Goal: Information Seeking & Learning: Compare options

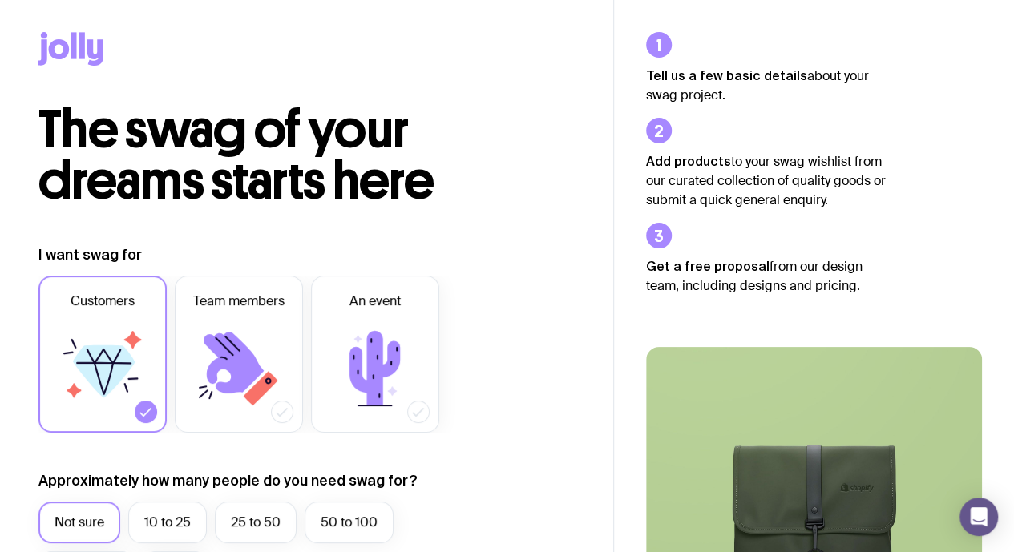
click at [77, 47] on icon at bounding box center [70, 49] width 65 height 34
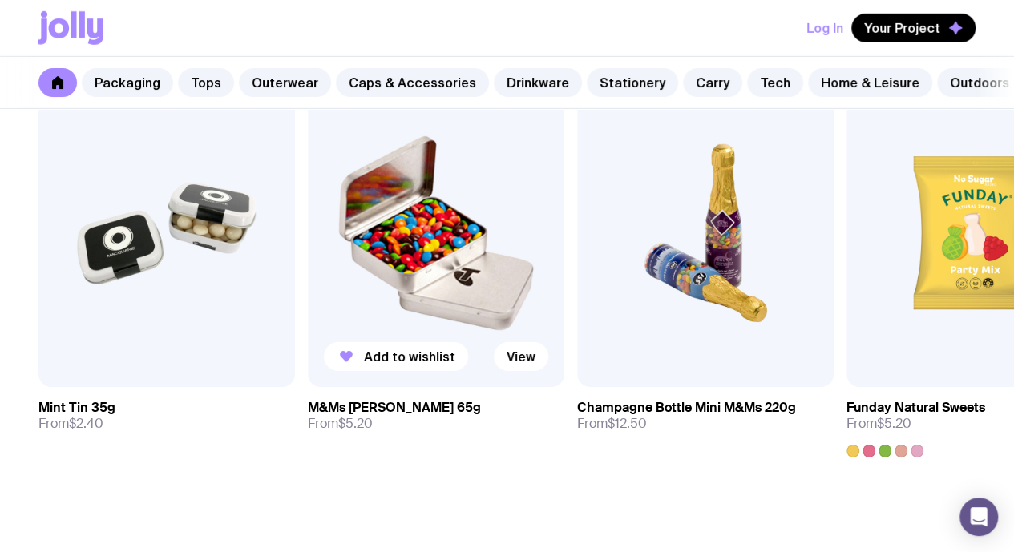
scroll to position [5397, 0]
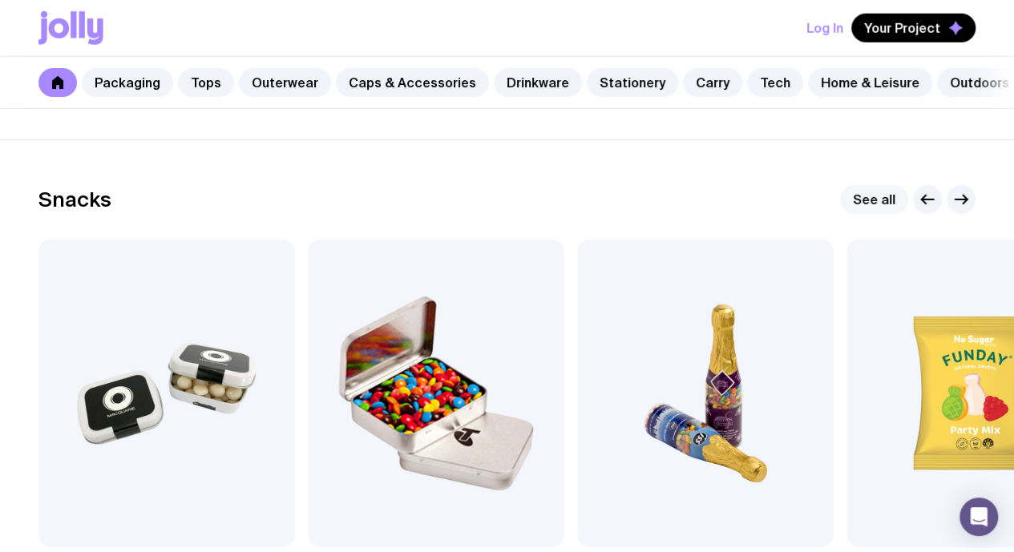
click at [868, 214] on link "See all" at bounding box center [874, 199] width 68 height 29
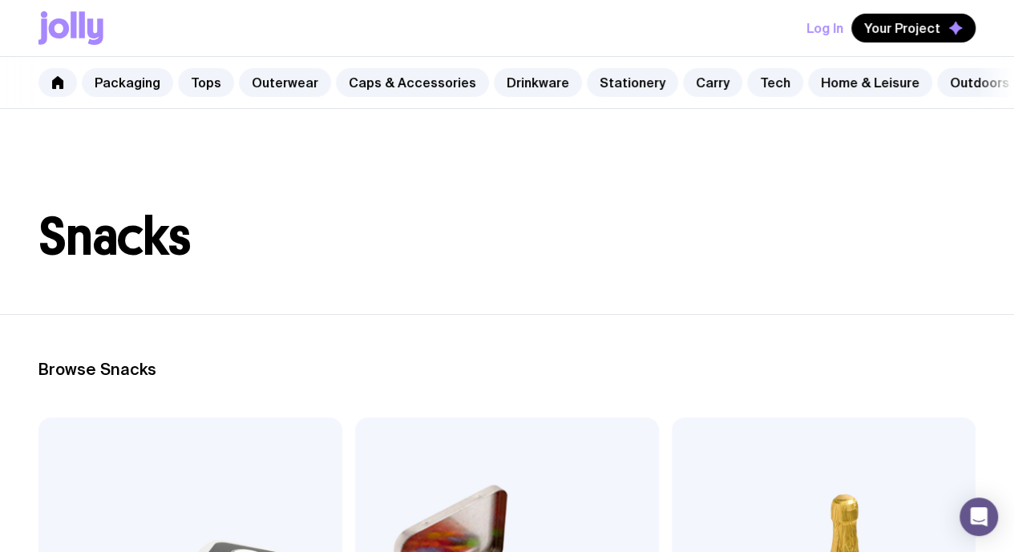
click at [78, 20] on icon at bounding box center [70, 28] width 65 height 34
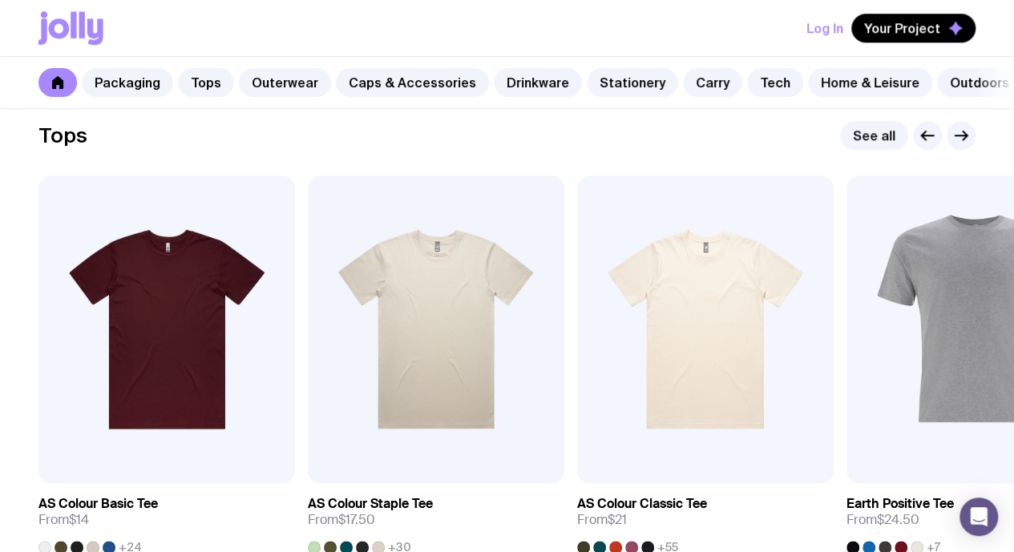
scroll to position [802, 0]
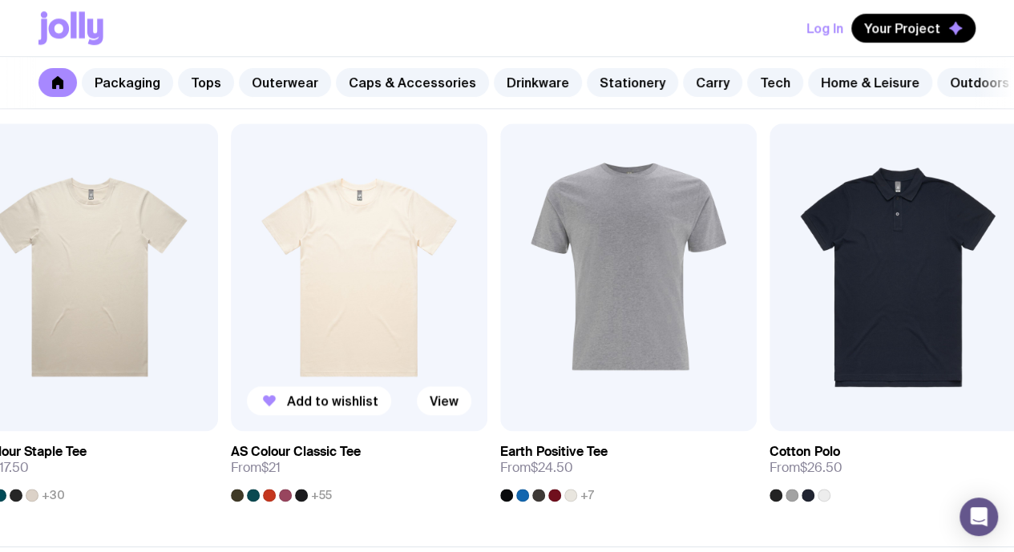
drag, startPoint x: 703, startPoint y: 325, endPoint x: 131, endPoint y: 315, distance: 571.7
click at [231, 312] on img at bounding box center [359, 277] width 257 height 308
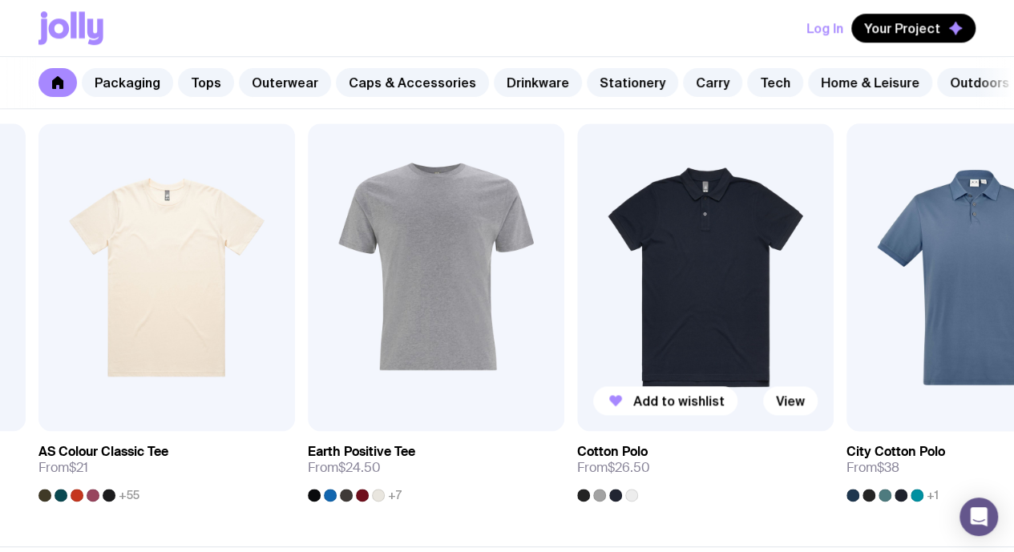
drag, startPoint x: 774, startPoint y: 313, endPoint x: 217, endPoint y: 325, distance: 557.3
click at [577, 325] on img at bounding box center [705, 277] width 257 height 308
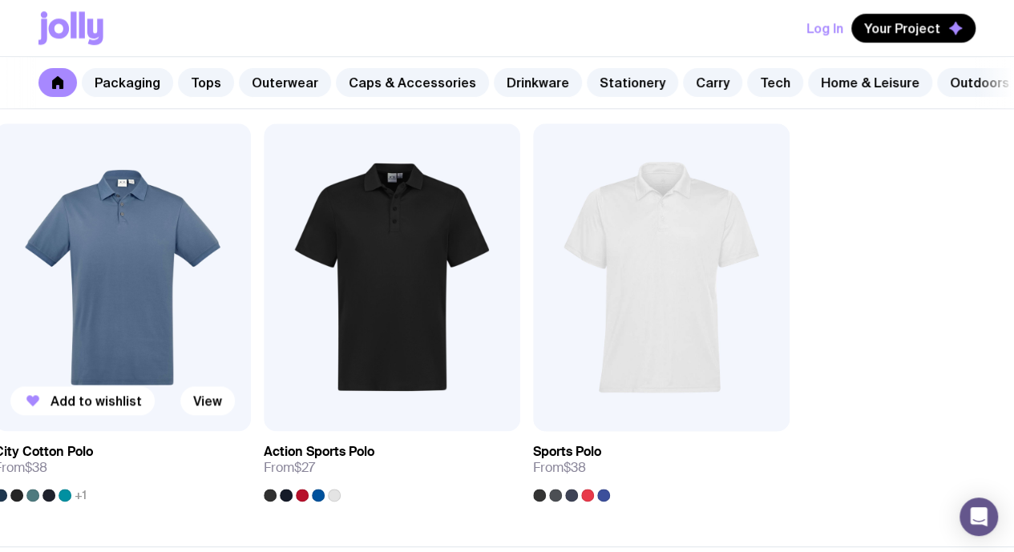
drag, startPoint x: 802, startPoint y: 323, endPoint x: 81, endPoint y: 331, distance: 720.8
click at [81, 331] on div "Add to wishlist View AS Colour Basic Tee From $14 +24 Add to wishlist View AS C…" at bounding box center [506, 312] width 937 height 378
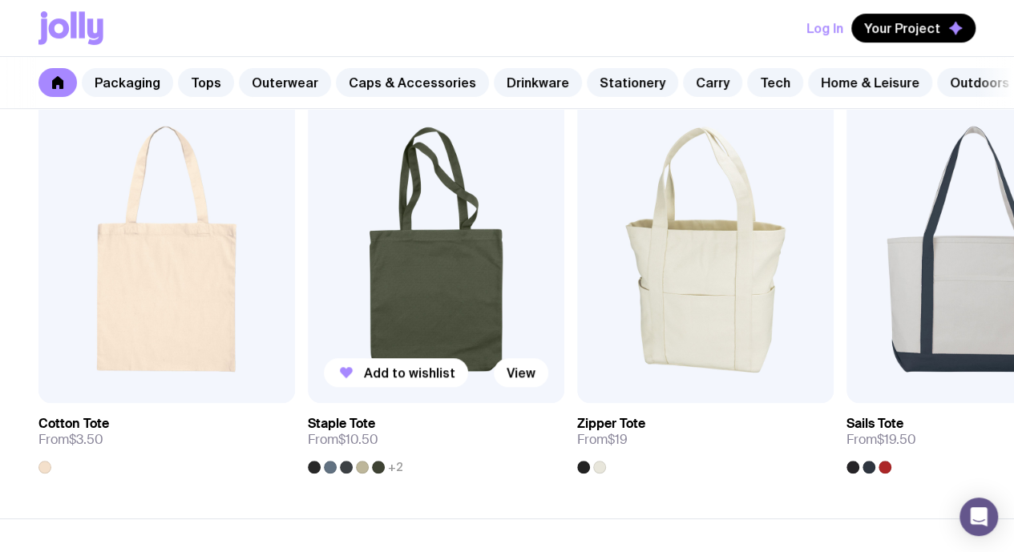
scroll to position [3447, 0]
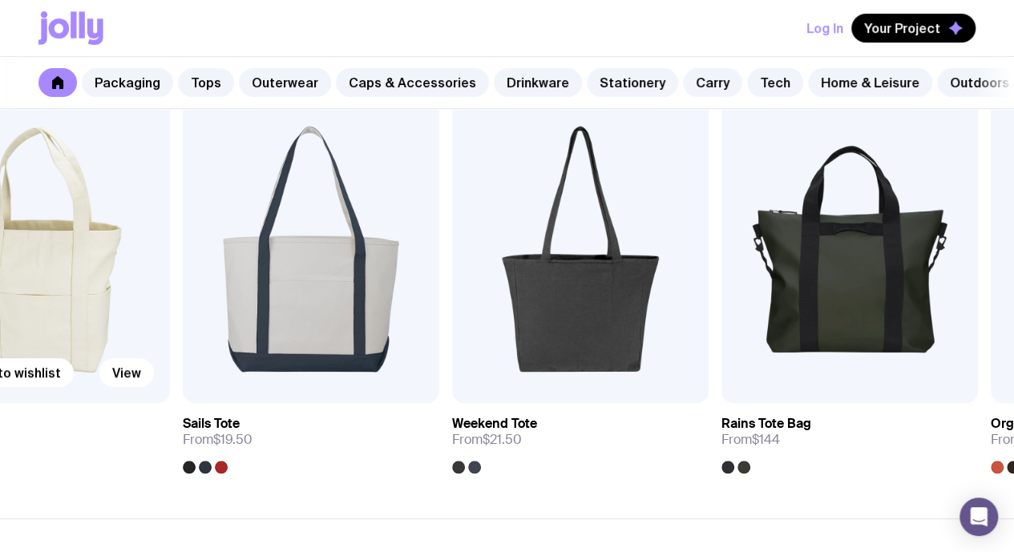
drag, startPoint x: 681, startPoint y: 304, endPoint x: 10, endPoint y: 323, distance: 671.3
click at [10, 323] on img at bounding box center [41, 249] width 257 height 308
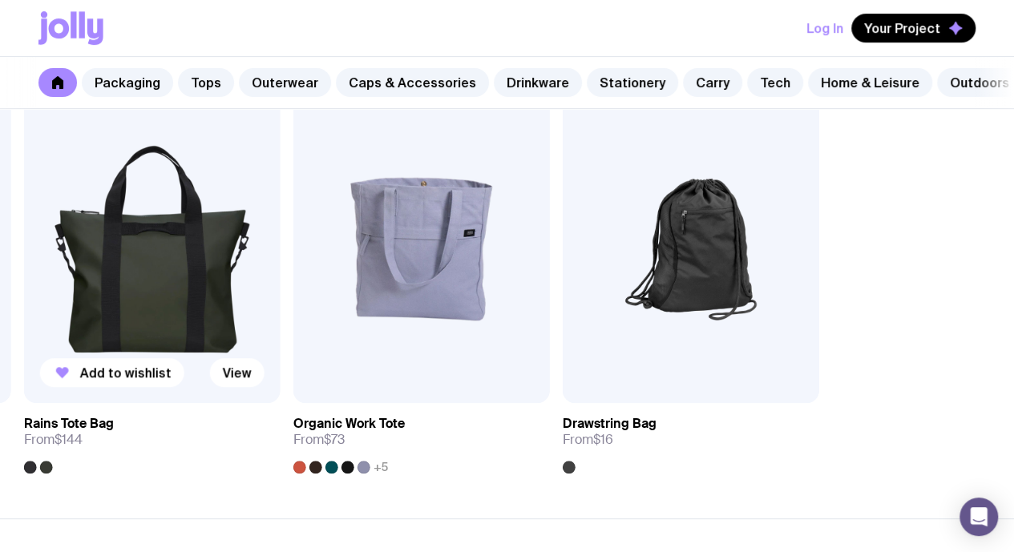
drag, startPoint x: 807, startPoint y: 289, endPoint x: 16, endPoint y: 333, distance: 791.7
click at [24, 333] on img at bounding box center [152, 249] width 257 height 308
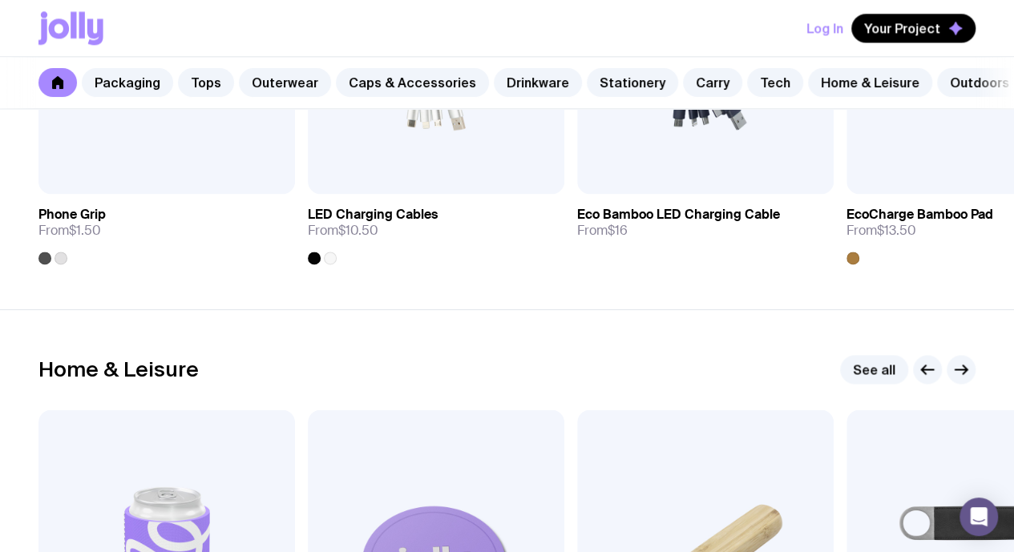
scroll to position [4329, 0]
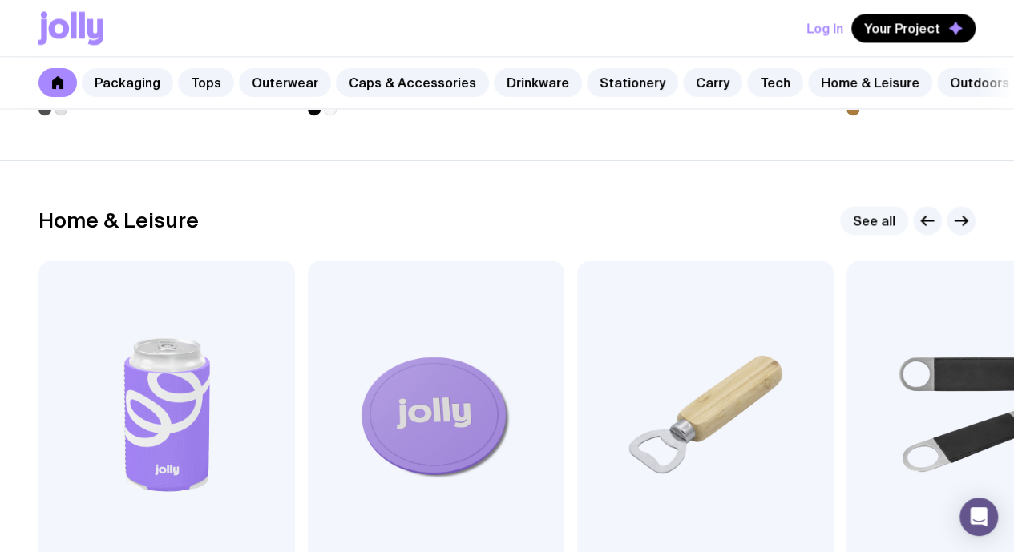
click at [888, 235] on link "See all" at bounding box center [874, 220] width 68 height 29
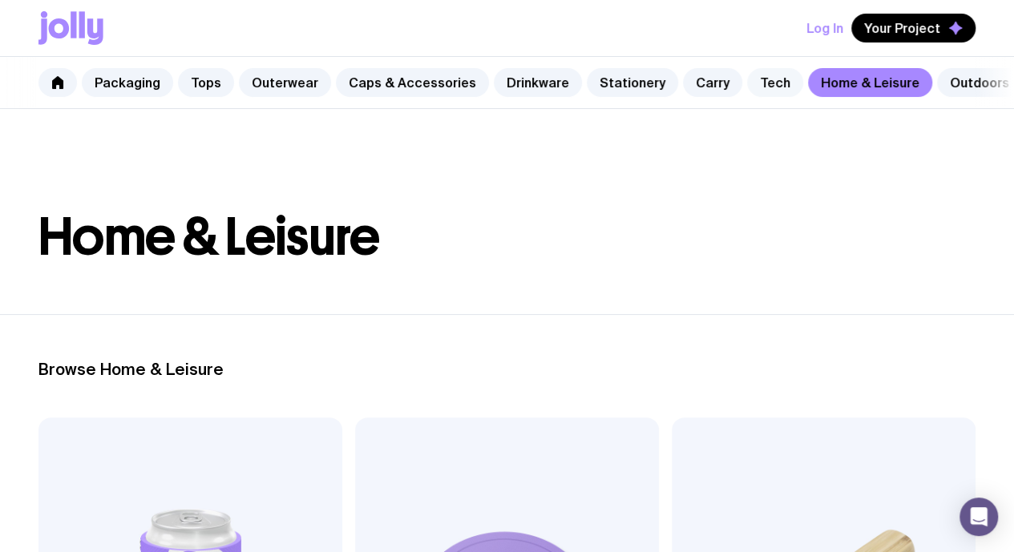
click at [758, 87] on link "Tech" at bounding box center [775, 82] width 56 height 29
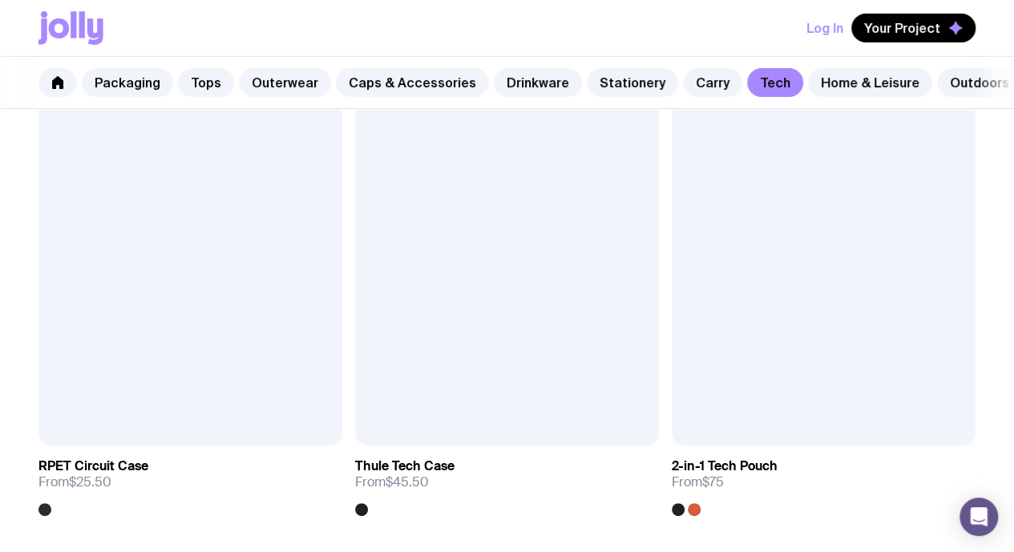
scroll to position [2677, 0]
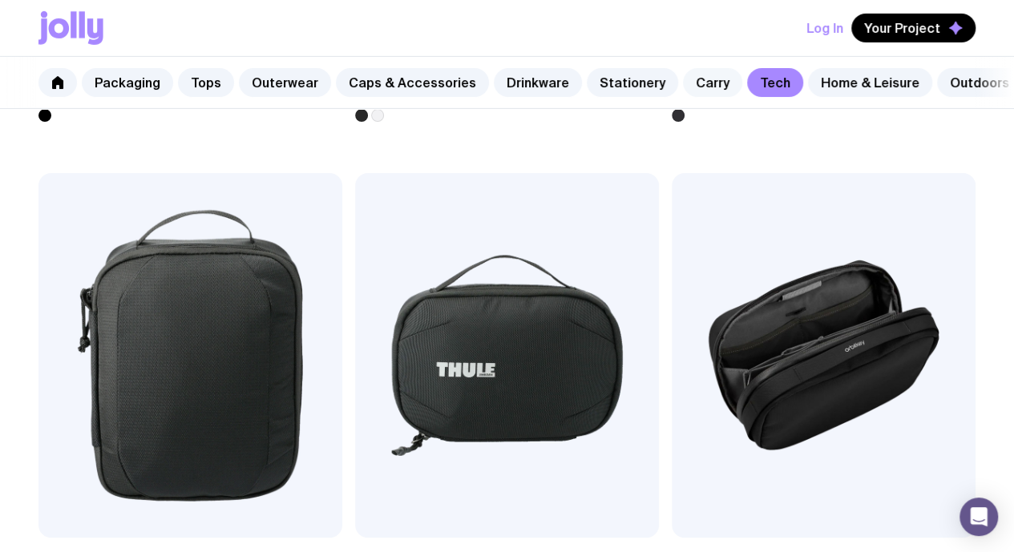
click at [686, 86] on link "Carry" at bounding box center [712, 82] width 59 height 29
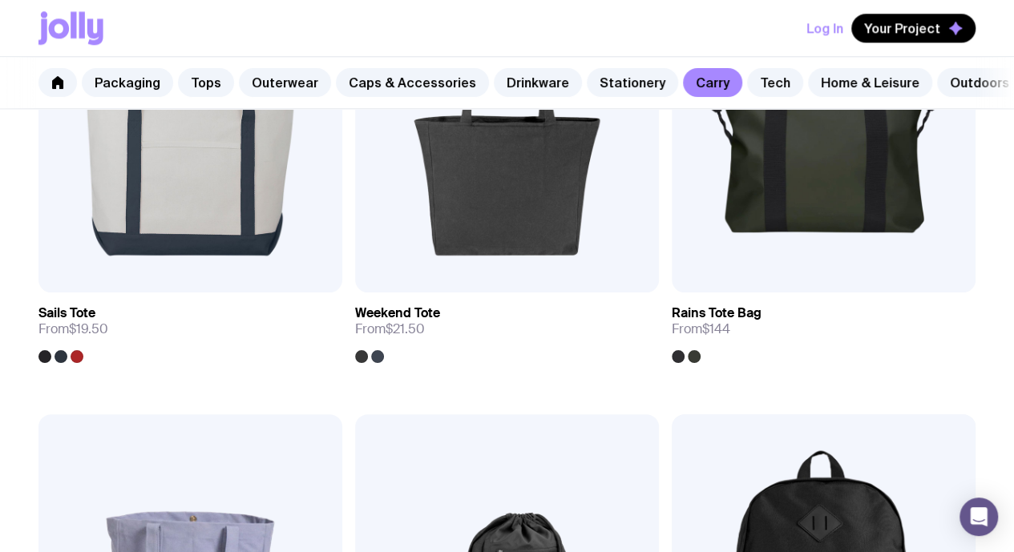
scroll to position [975, 0]
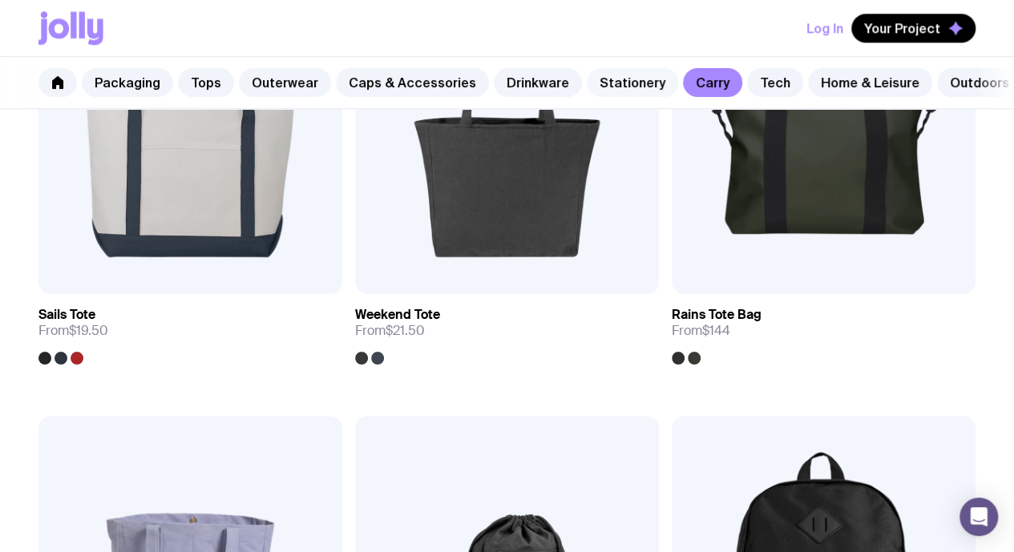
click at [598, 79] on link "Stationery" at bounding box center [632, 82] width 91 height 29
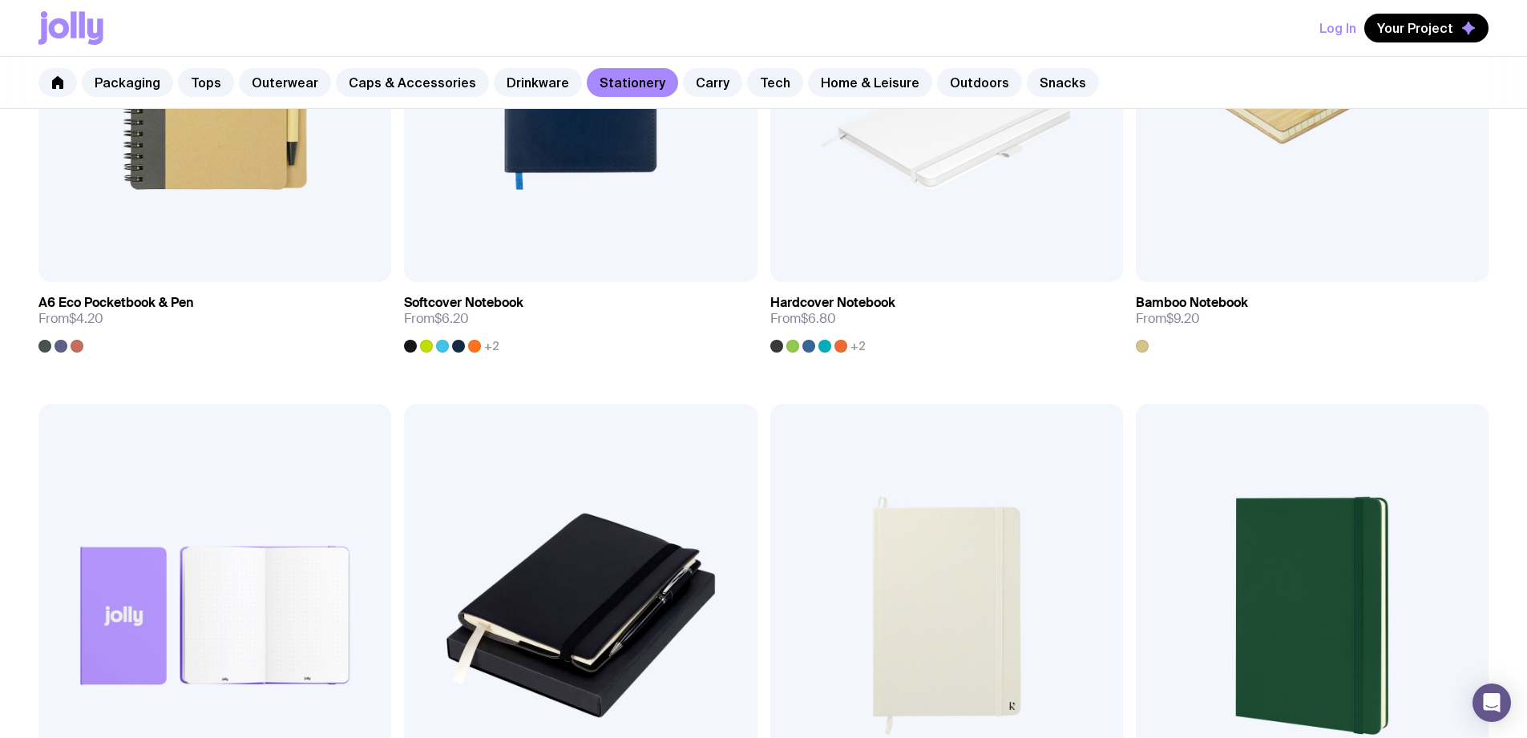
scroll to position [1415, 0]
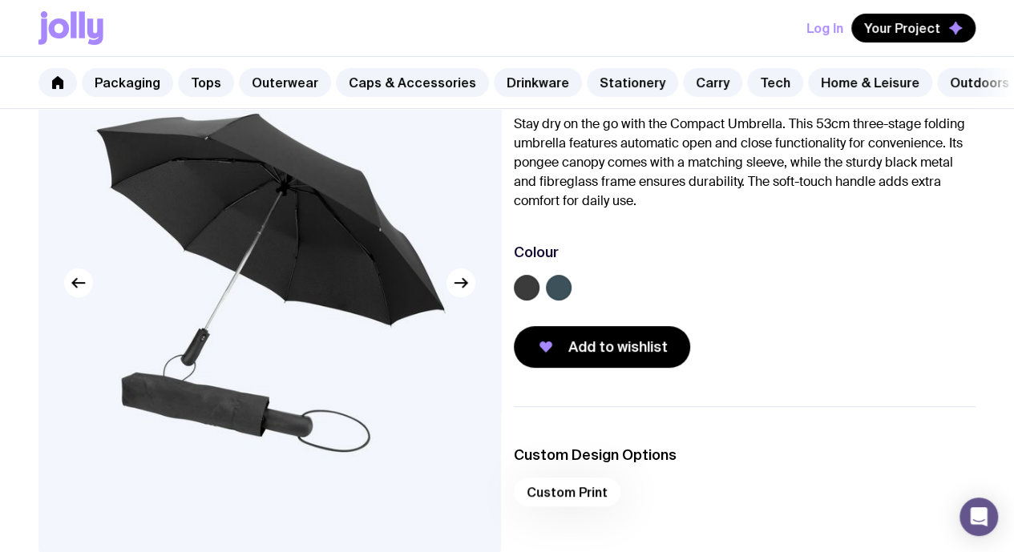
scroll to position [160, 0]
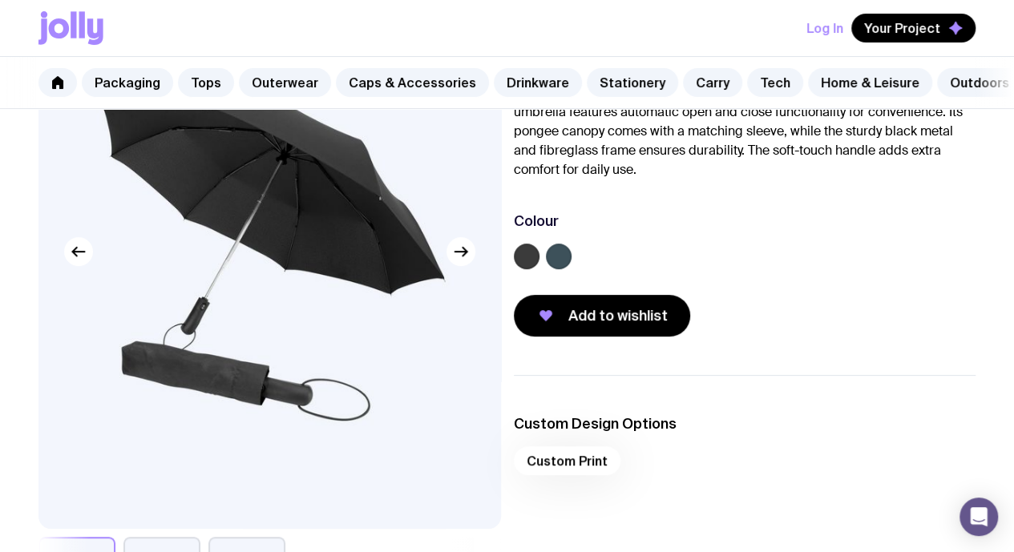
click at [469, 275] on img at bounding box center [269, 251] width 462 height 555
click at [468, 266] on button "button" at bounding box center [461, 251] width 29 height 29
click at [467, 261] on icon "button" at bounding box center [460, 251] width 19 height 19
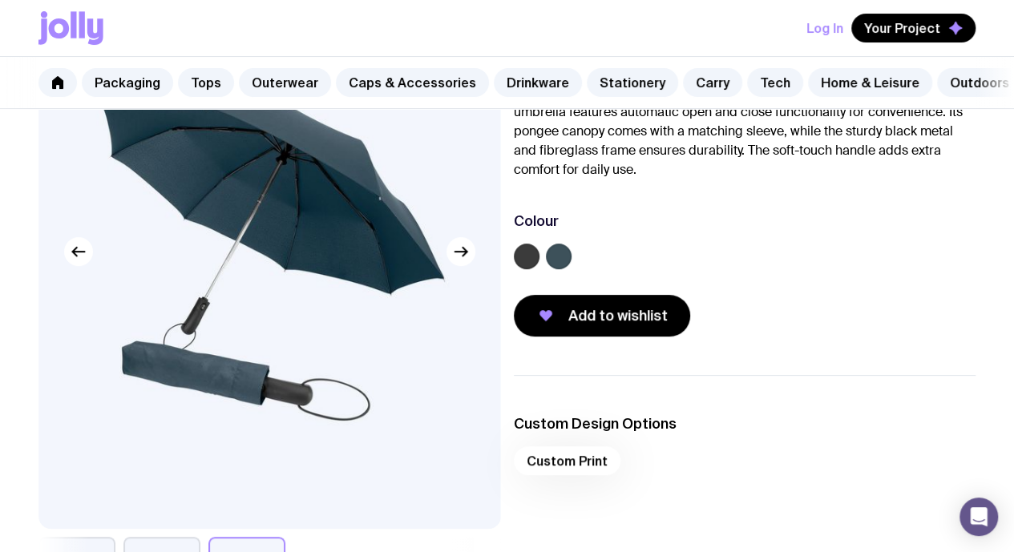
click at [540, 269] on label at bounding box center [527, 257] width 26 height 26
click at [0, 0] on input "radio" at bounding box center [0, 0] width 0 height 0
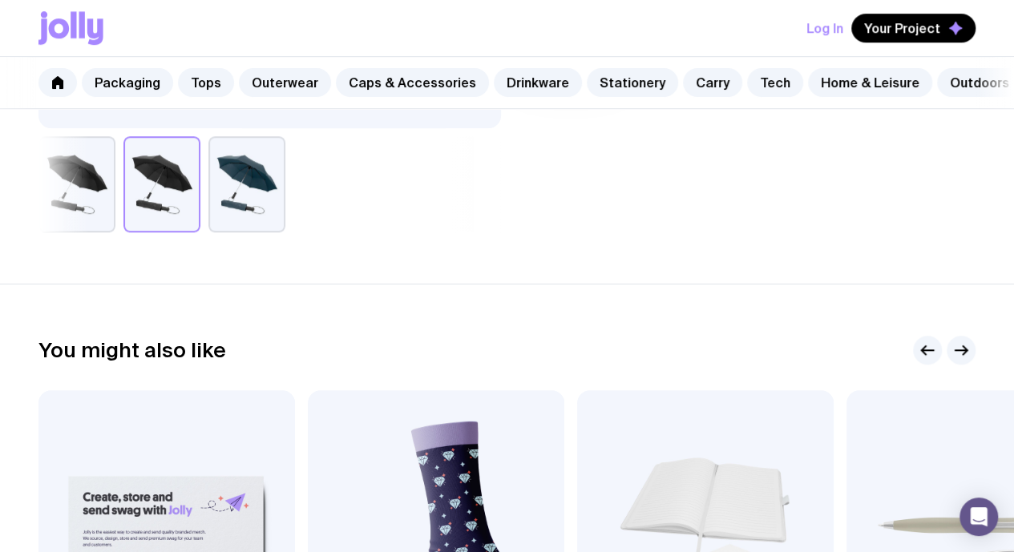
scroll to position [882, 0]
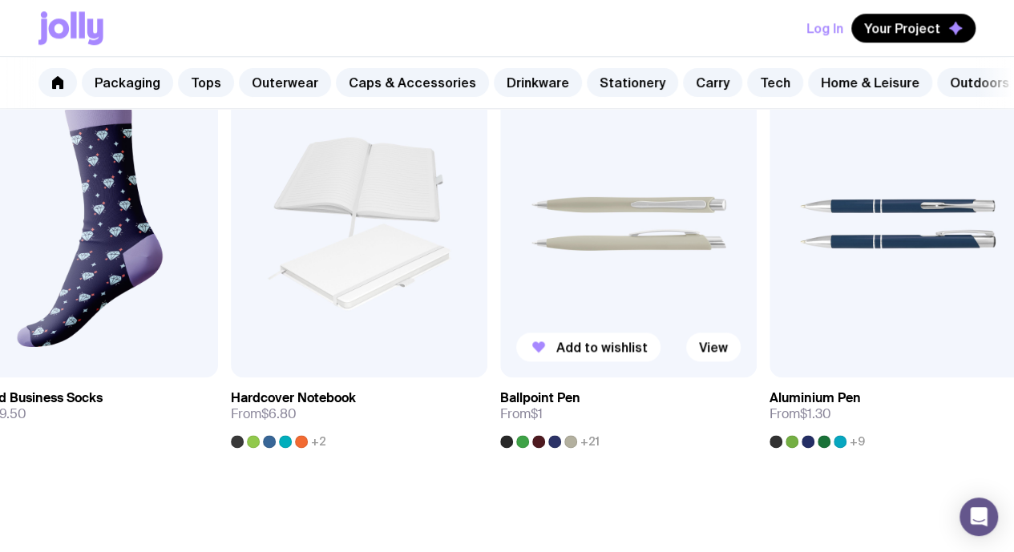
drag, startPoint x: 916, startPoint y: 307, endPoint x: 566, endPoint y: 305, distance: 349.5
click at [566, 305] on img at bounding box center [628, 224] width 257 height 308
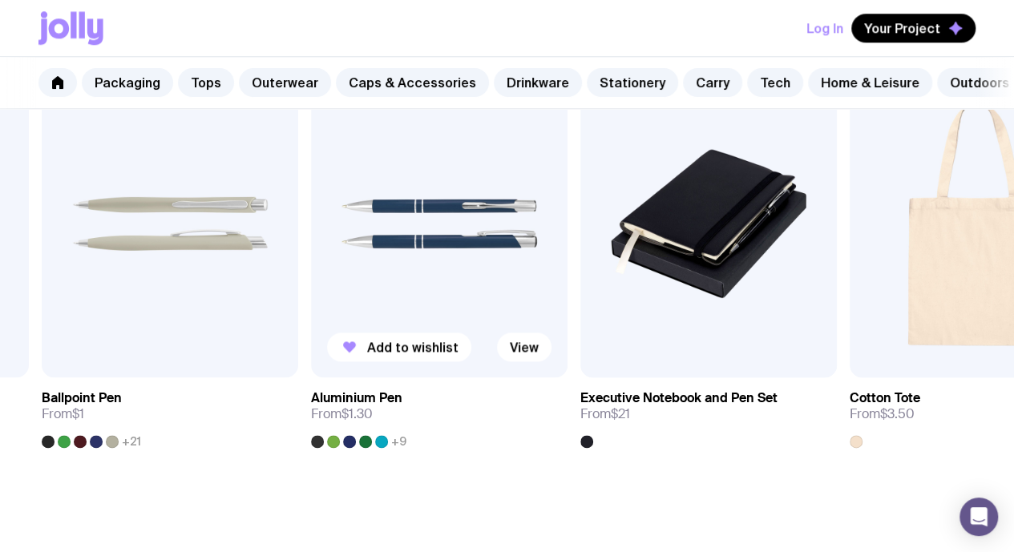
drag, startPoint x: 868, startPoint y: 293, endPoint x: 293, endPoint y: 304, distance: 575.7
click at [311, 304] on img at bounding box center [439, 224] width 257 height 308
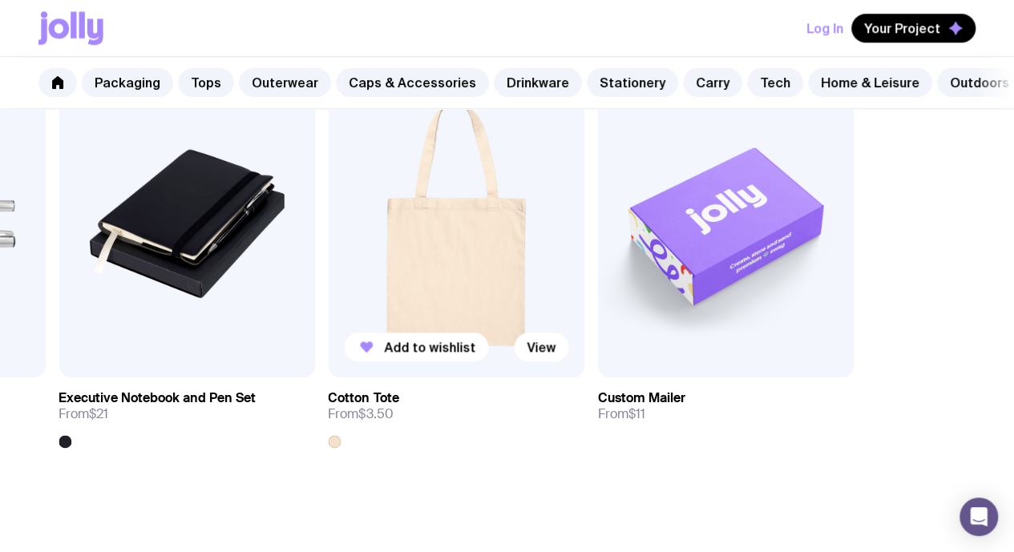
drag, startPoint x: 794, startPoint y: 277, endPoint x: 505, endPoint y: 305, distance: 290.0
click at [505, 305] on img at bounding box center [456, 224] width 257 height 308
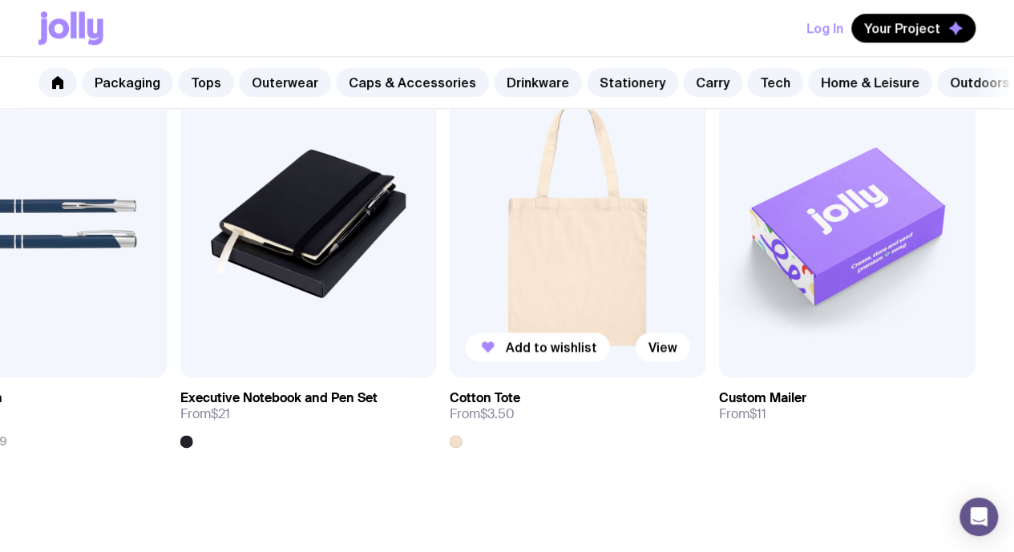
drag, startPoint x: 788, startPoint y: 282, endPoint x: 617, endPoint y: 300, distance: 171.7
click at [617, 300] on div "Add to wishlist View Custom Card From $1.30 Add to wishlist View Knitted Busine…" at bounding box center [506, 259] width 937 height 378
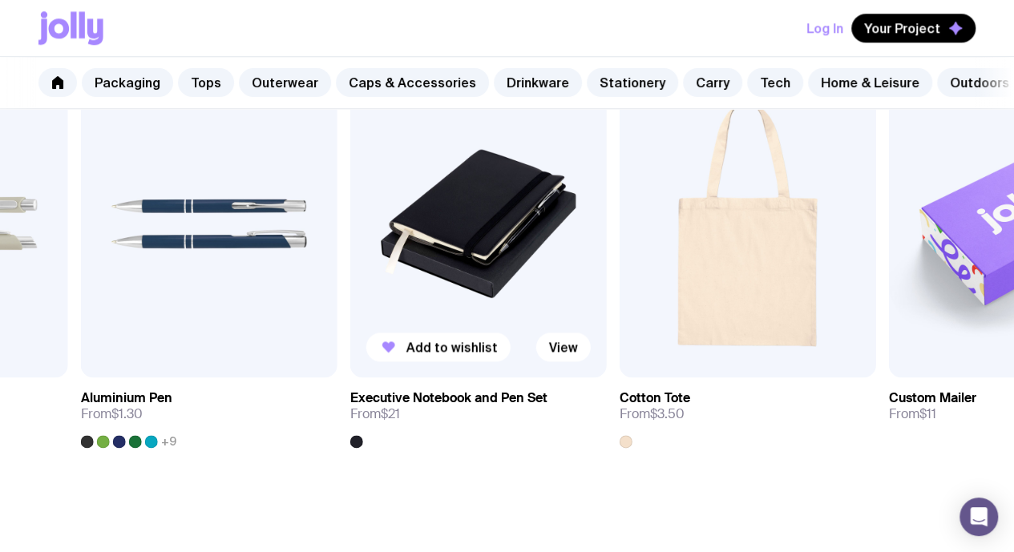
drag, startPoint x: 221, startPoint y: 257, endPoint x: 464, endPoint y: 253, distance: 243.0
click at [464, 253] on img at bounding box center [478, 224] width 257 height 308
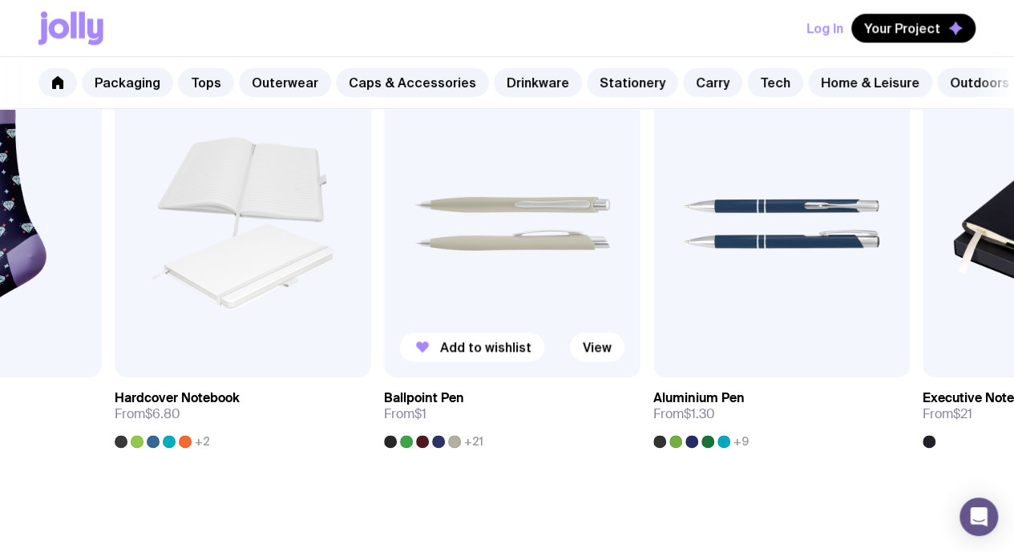
drag, startPoint x: 165, startPoint y: 281, endPoint x: 596, endPoint y: 281, distance: 431.3
click at [588, 284] on img at bounding box center [512, 224] width 257 height 308
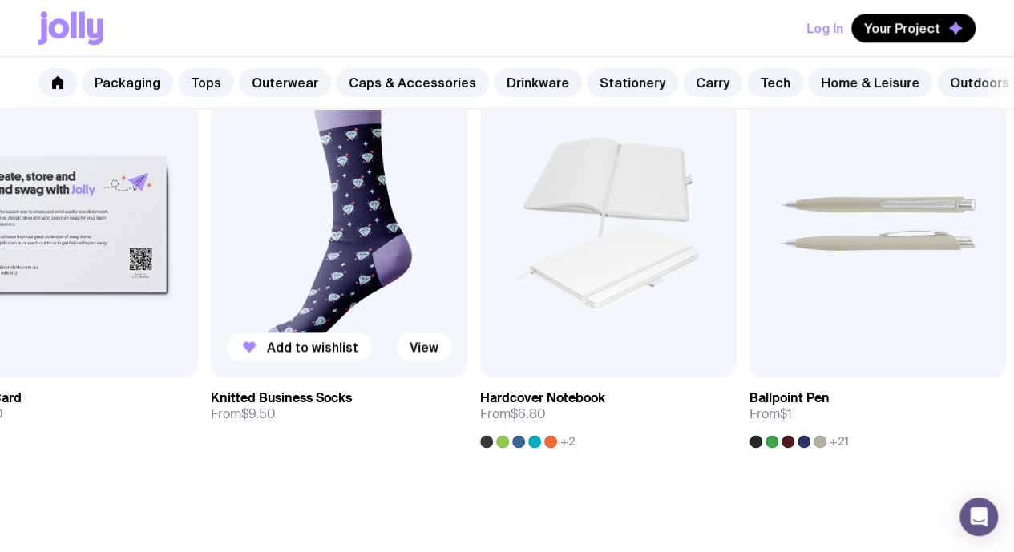
drag, startPoint x: 216, startPoint y: 285, endPoint x: 572, endPoint y: 290, distance: 356.0
click at [467, 290] on img at bounding box center [339, 224] width 257 height 308
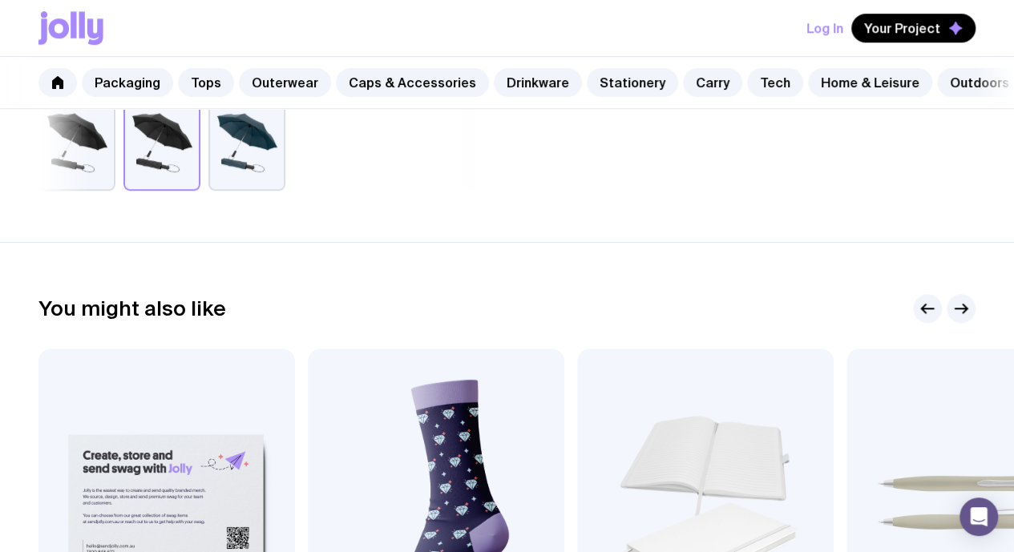
scroll to position [496, 0]
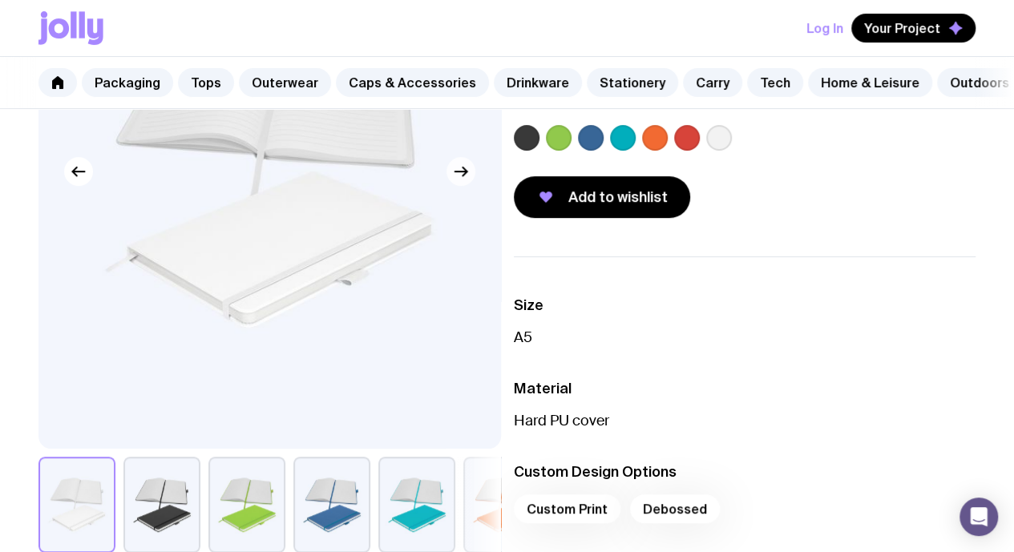
scroll to position [481, 0]
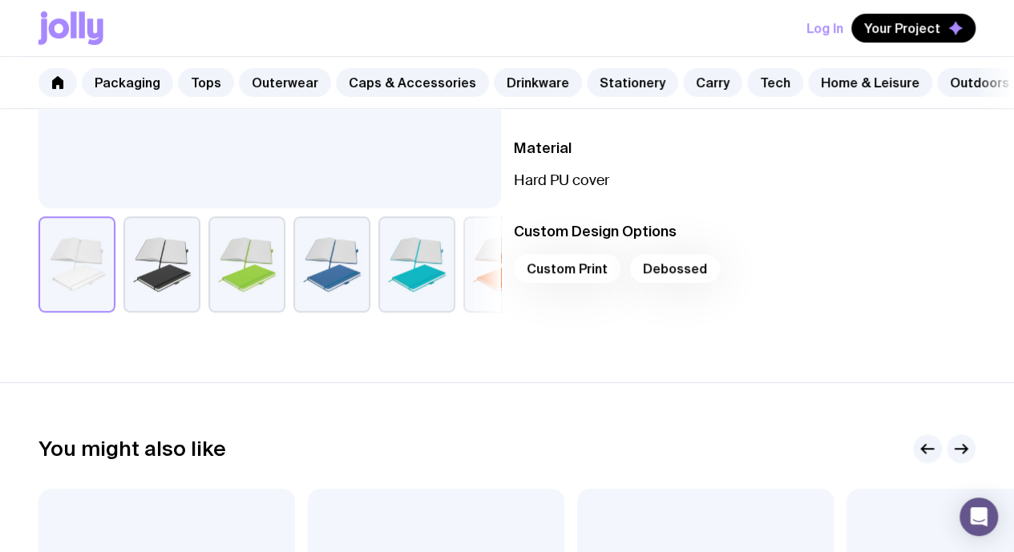
click at [183, 280] on button "button" at bounding box center [161, 264] width 77 height 96
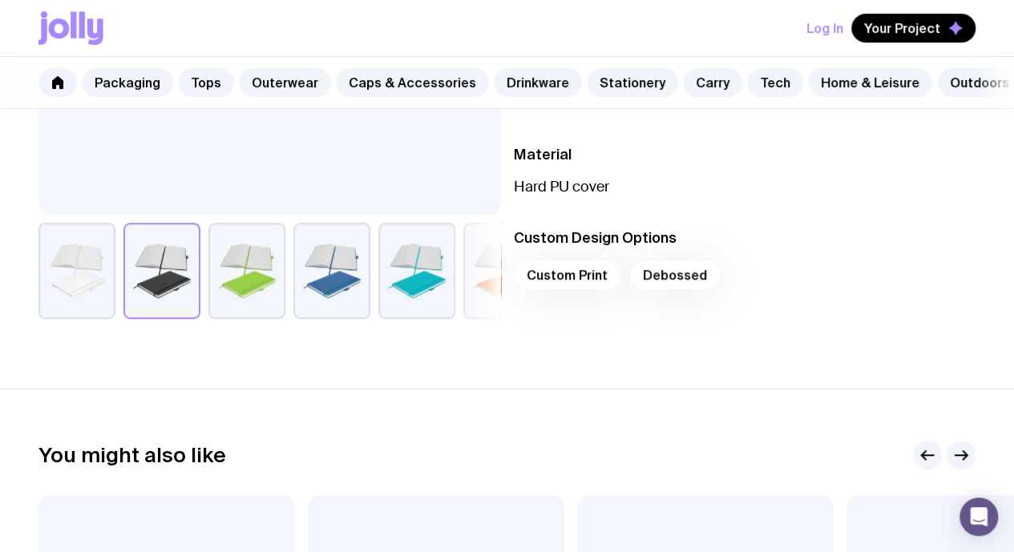
scroll to position [321, 0]
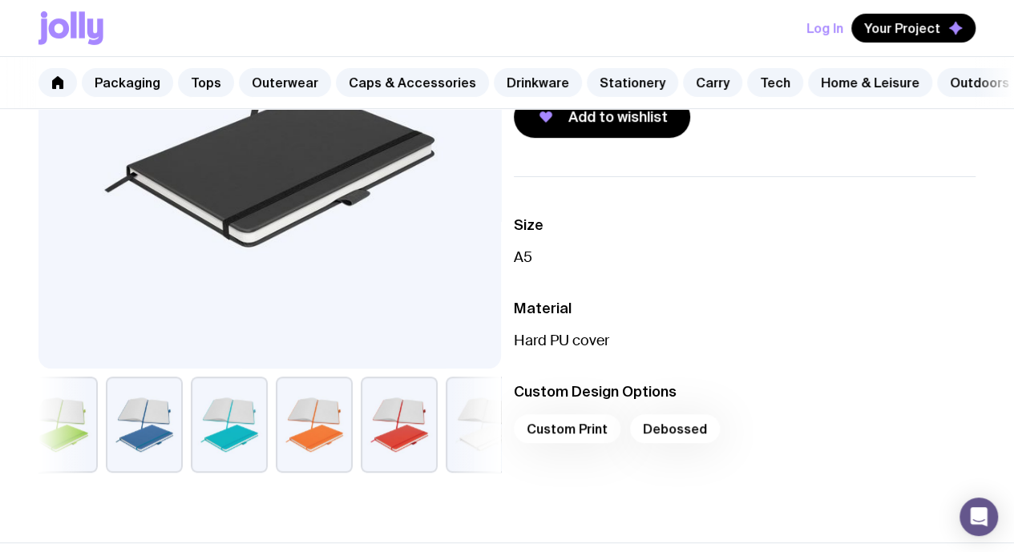
drag, startPoint x: 234, startPoint y: 436, endPoint x: 75, endPoint y: 436, distance: 158.7
click at [75, 436] on button "button" at bounding box center [59, 425] width 77 height 96
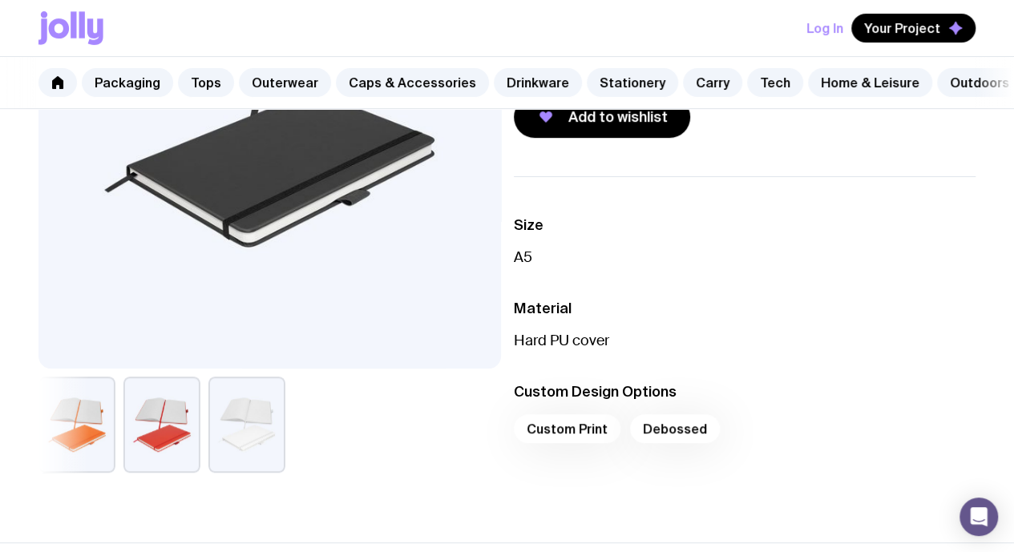
drag, startPoint x: 342, startPoint y: 431, endPoint x: 59, endPoint y: 438, distance: 283.1
click at [59, 438] on div at bounding box center [269, 425] width 463 height 96
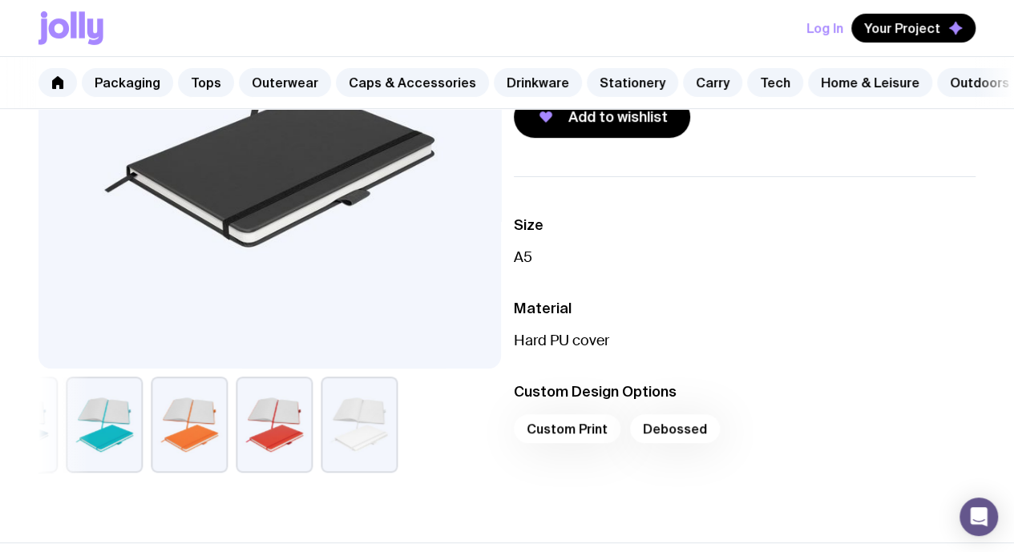
click at [398, 466] on button "button" at bounding box center [359, 425] width 77 height 96
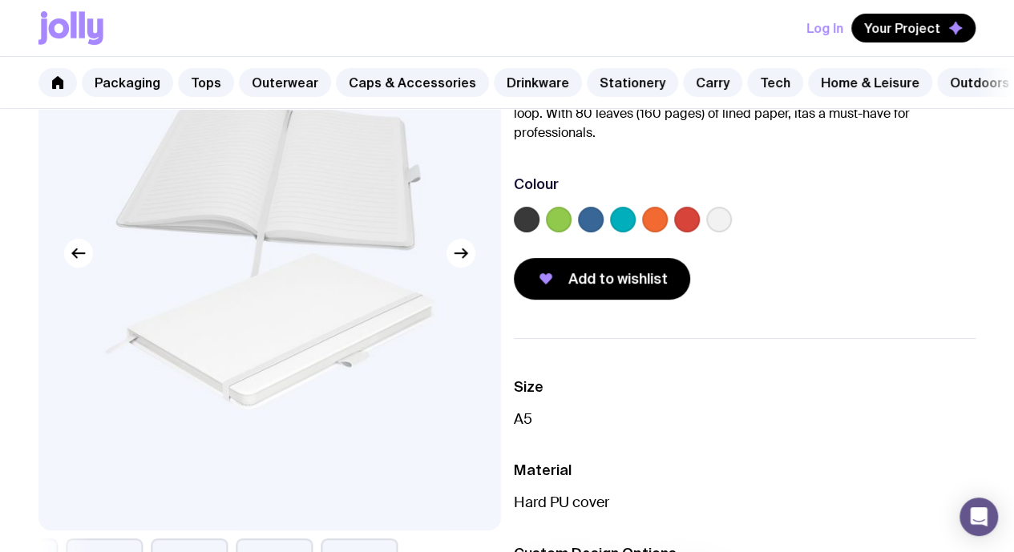
scroll to position [241, 0]
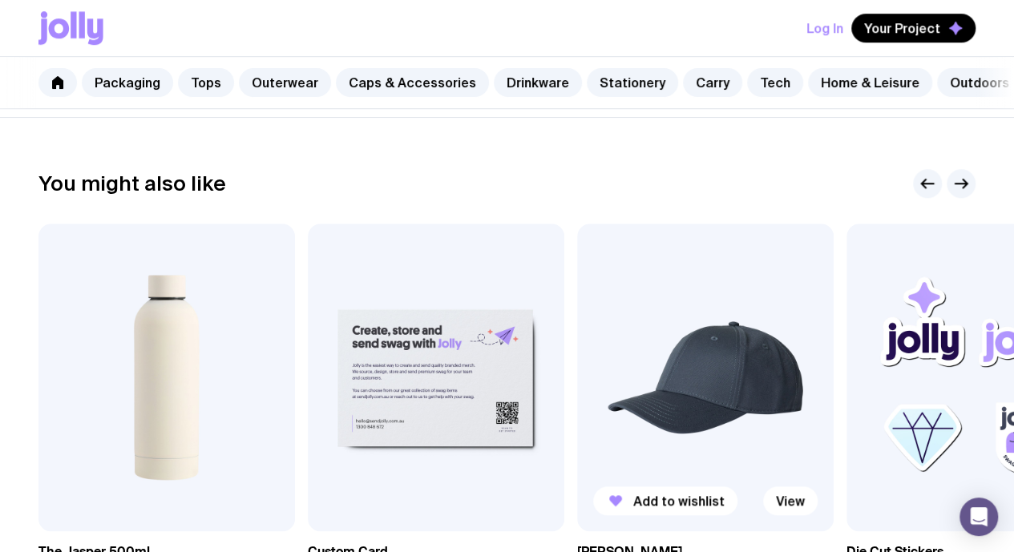
scroll to position [617, 0]
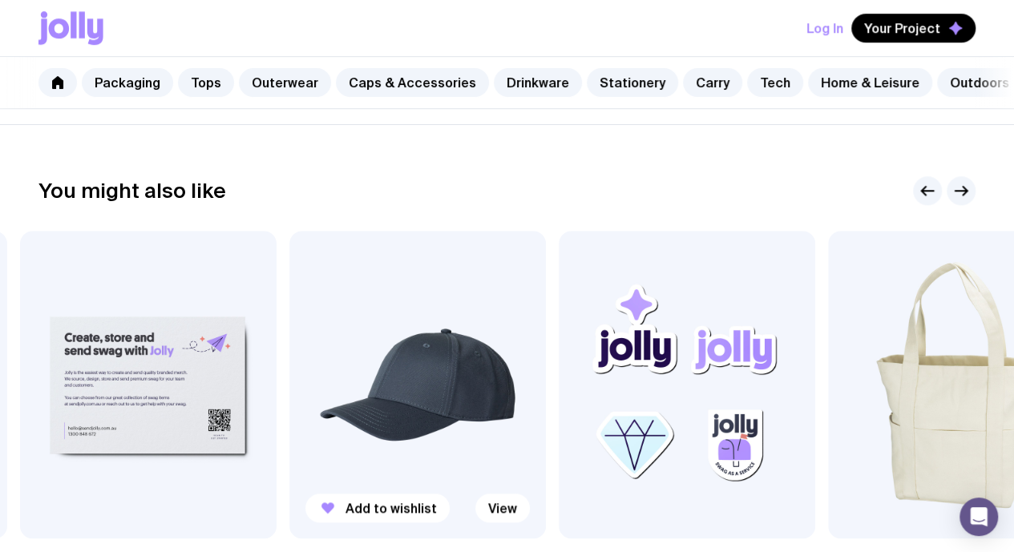
drag, startPoint x: 791, startPoint y: 375, endPoint x: 398, endPoint y: 377, distance: 393.6
click at [398, 377] on img at bounding box center [417, 385] width 257 height 308
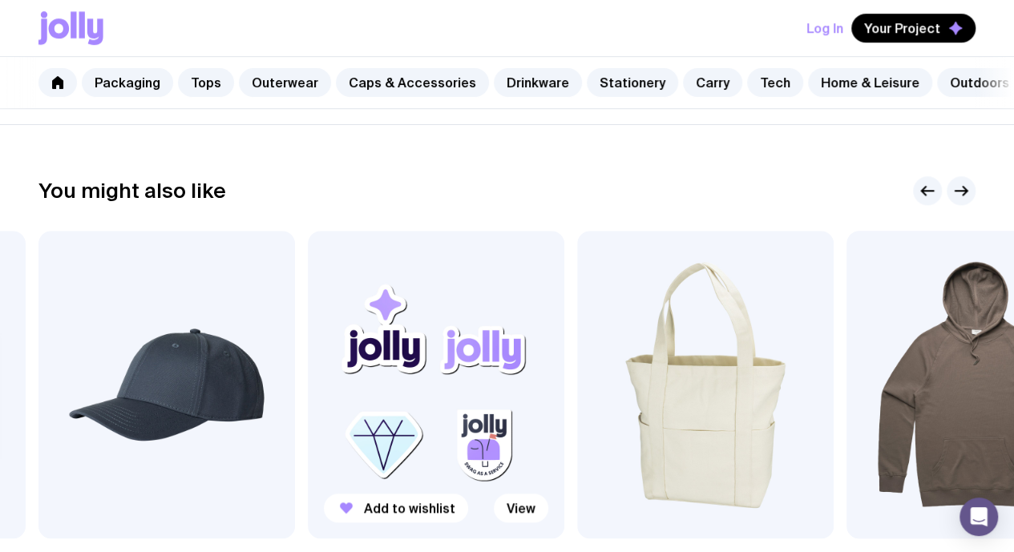
scroll to position [697, 0]
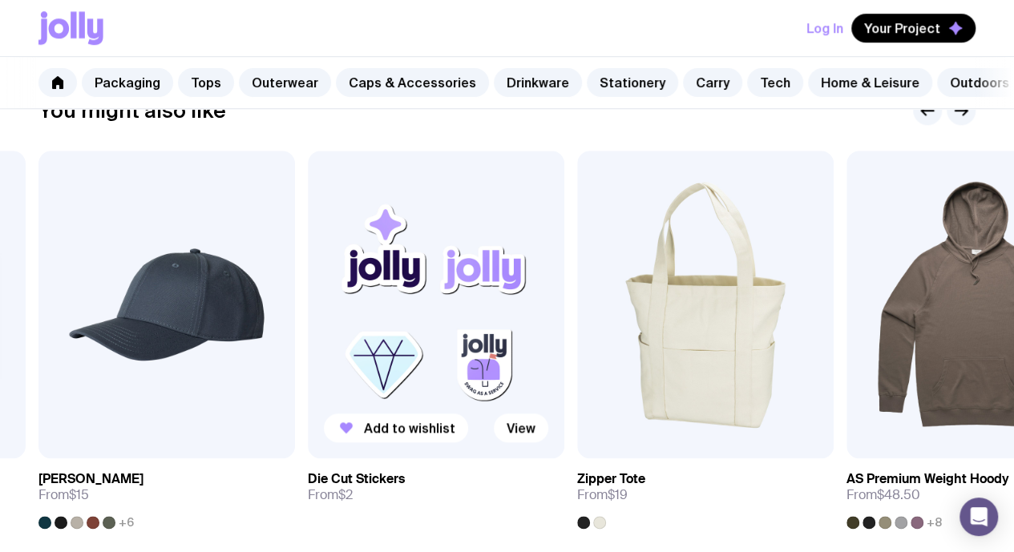
click at [409, 335] on img at bounding box center [436, 305] width 257 height 308
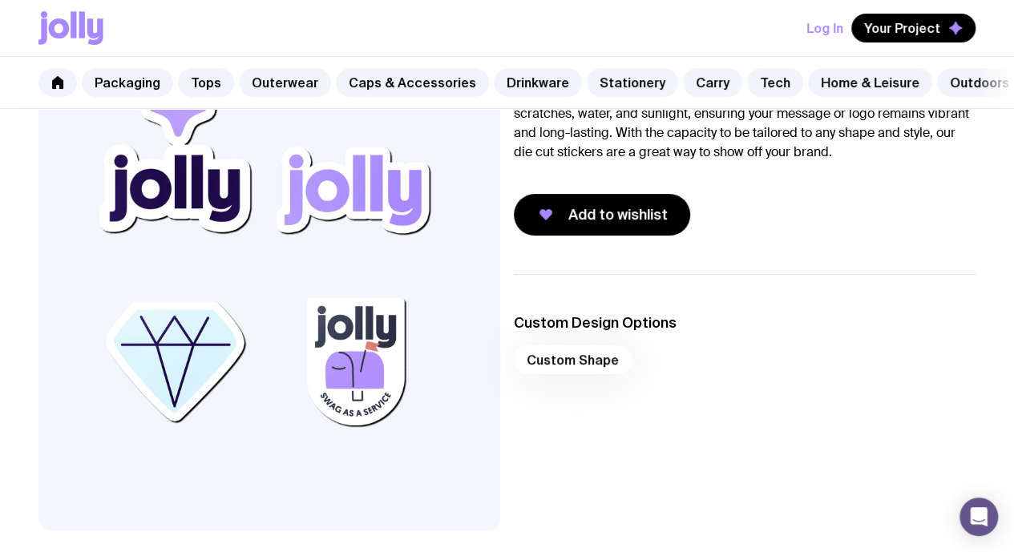
scroll to position [160, 0]
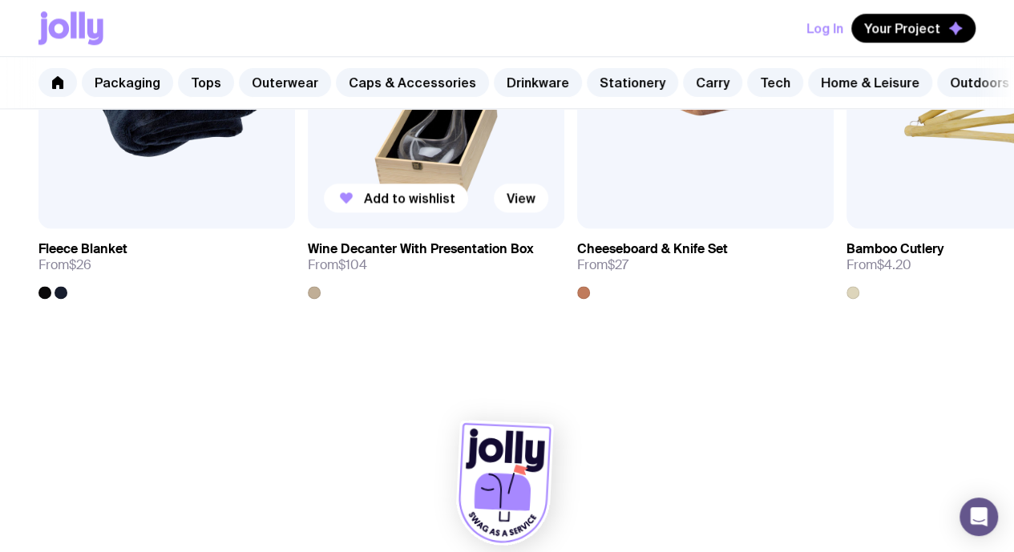
scroll to position [996, 0]
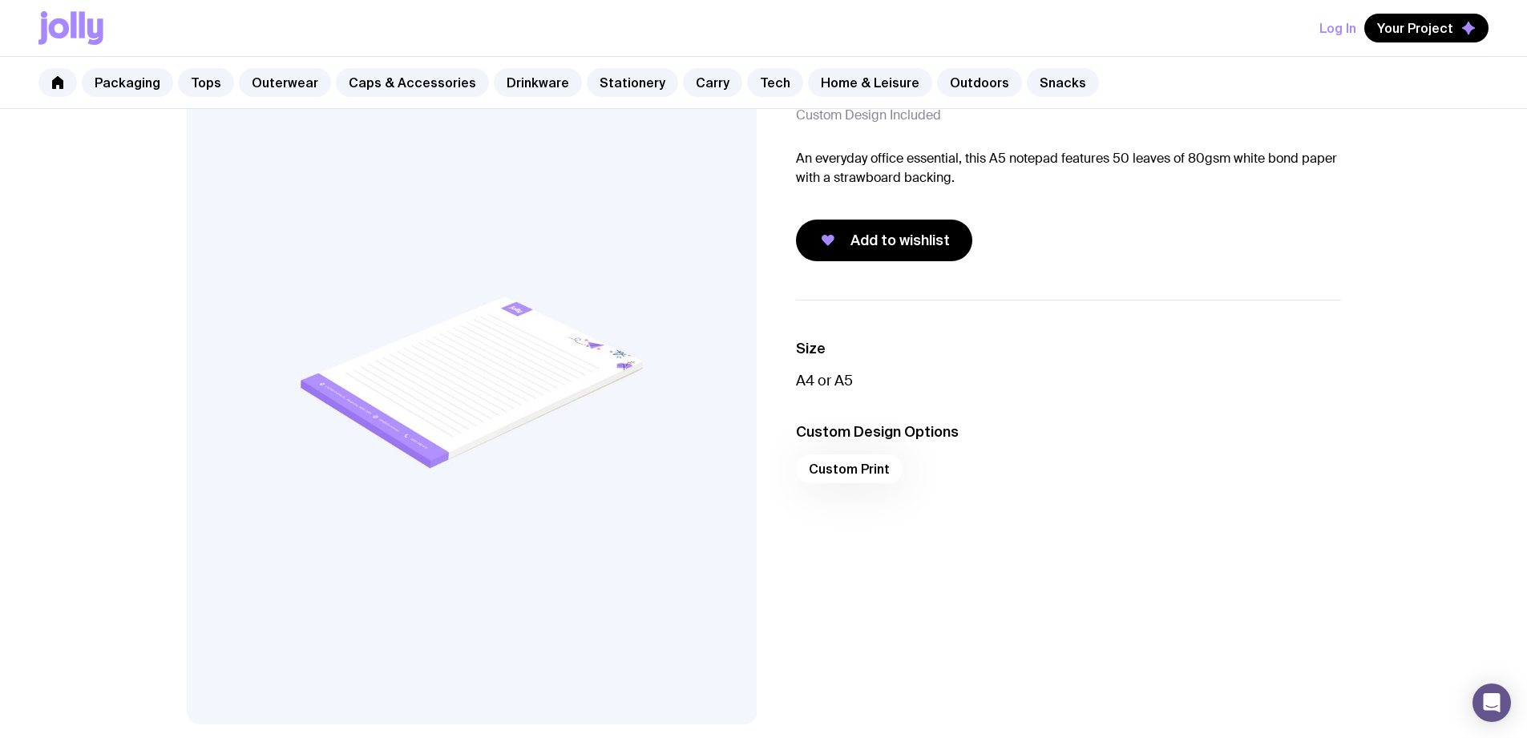
scroll to position [160, 0]
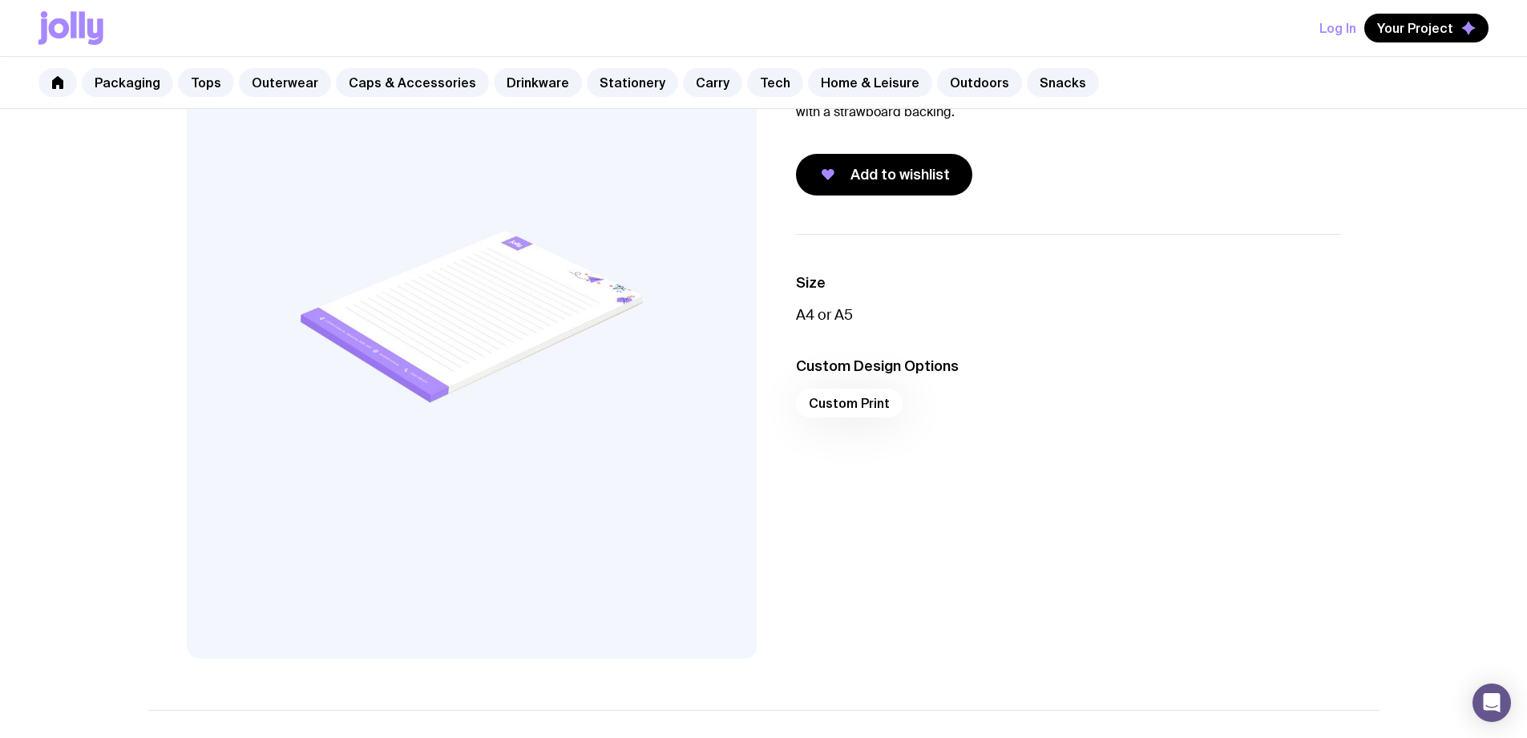
click at [503, 294] on img at bounding box center [472, 316] width 571 height 685
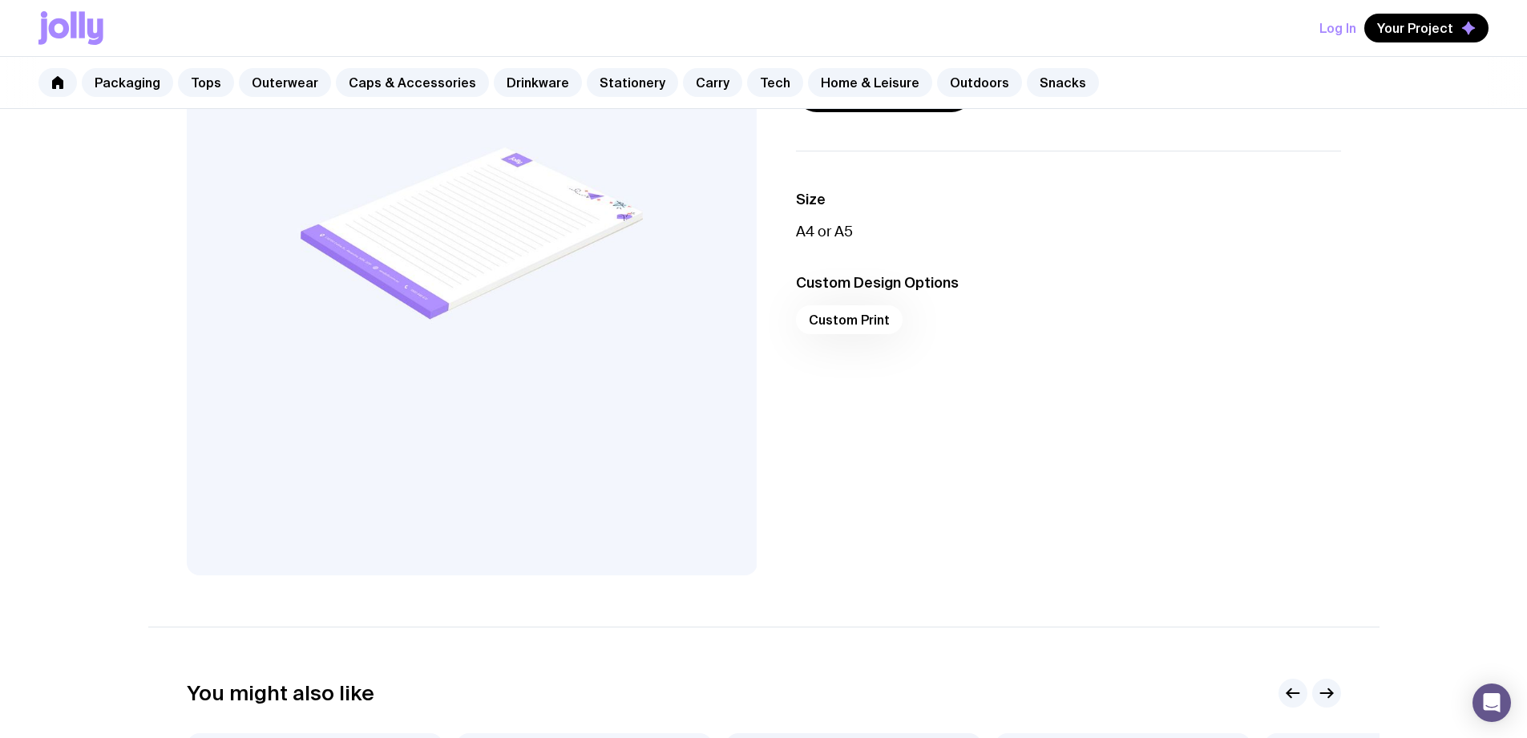
scroll to position [0, 0]
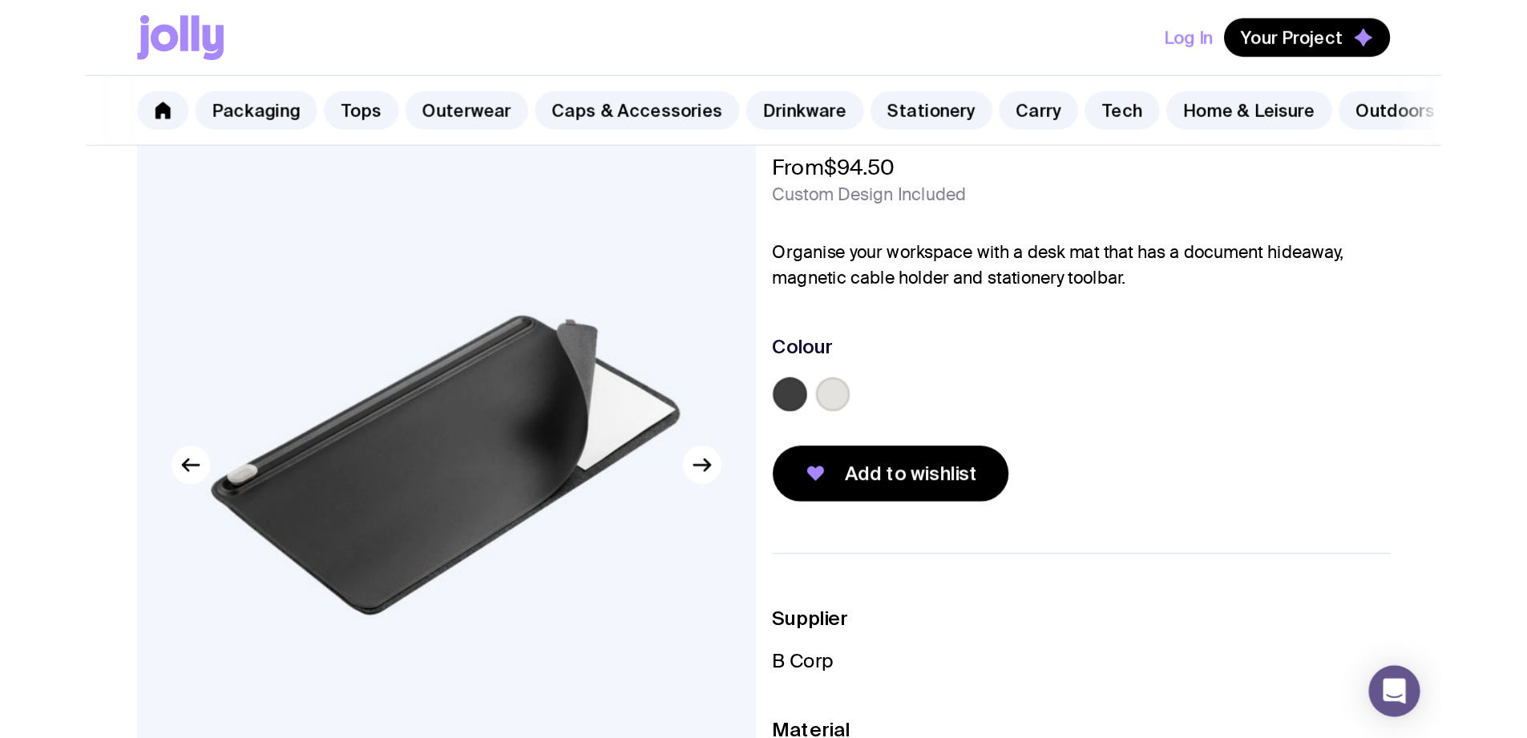
scroll to position [149, 0]
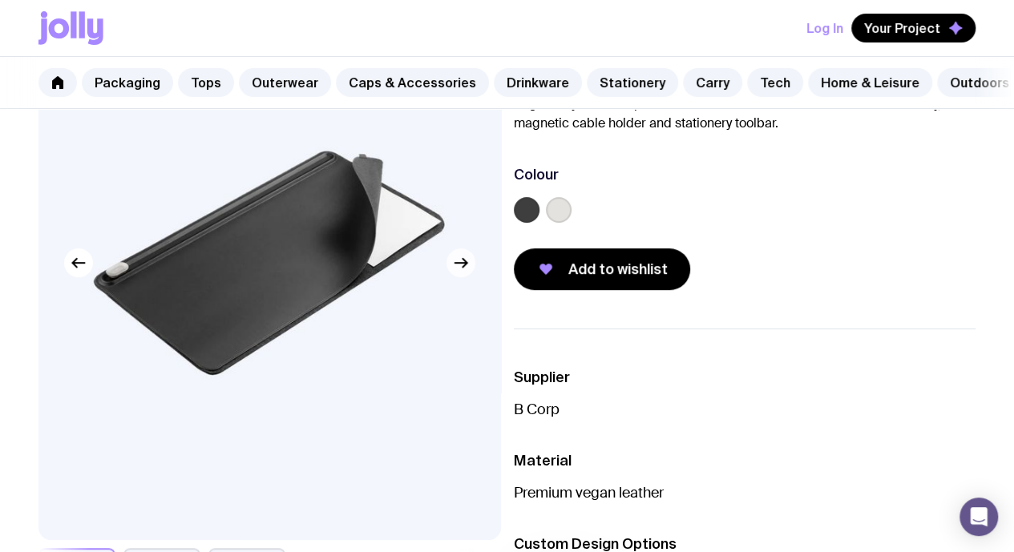
click at [465, 273] on icon "button" at bounding box center [460, 262] width 19 height 19
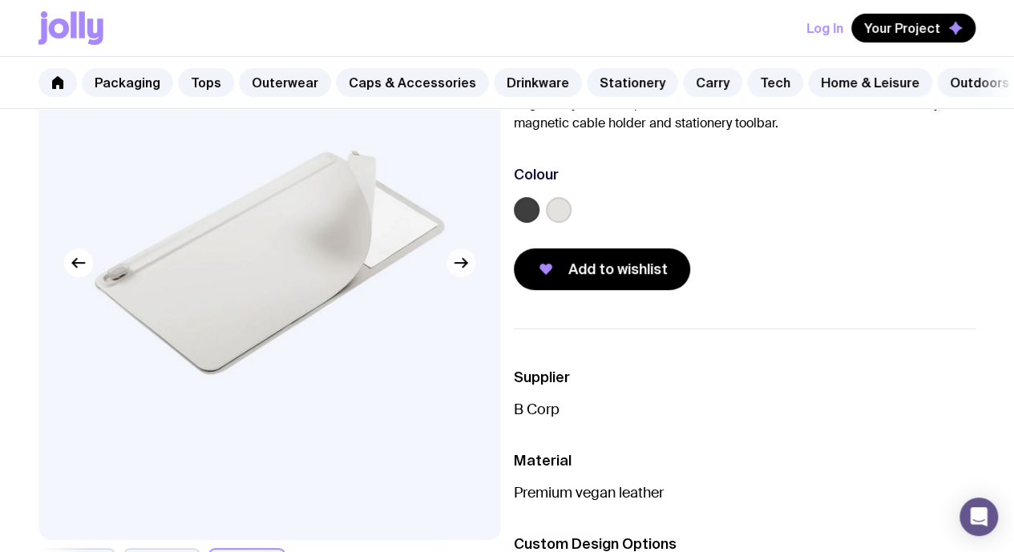
click at [465, 273] on icon "button" at bounding box center [460, 262] width 19 height 19
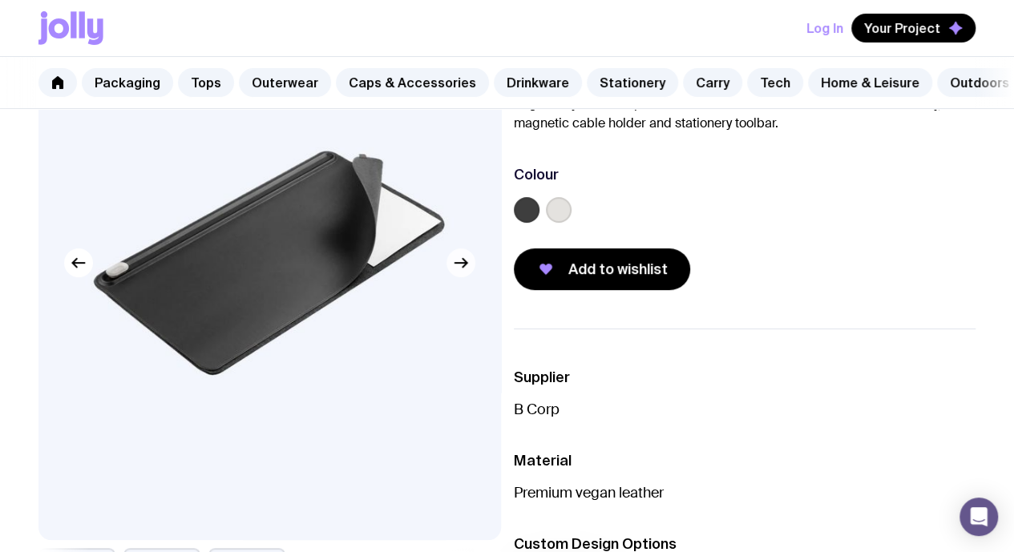
click at [465, 273] on icon "button" at bounding box center [460, 262] width 19 height 19
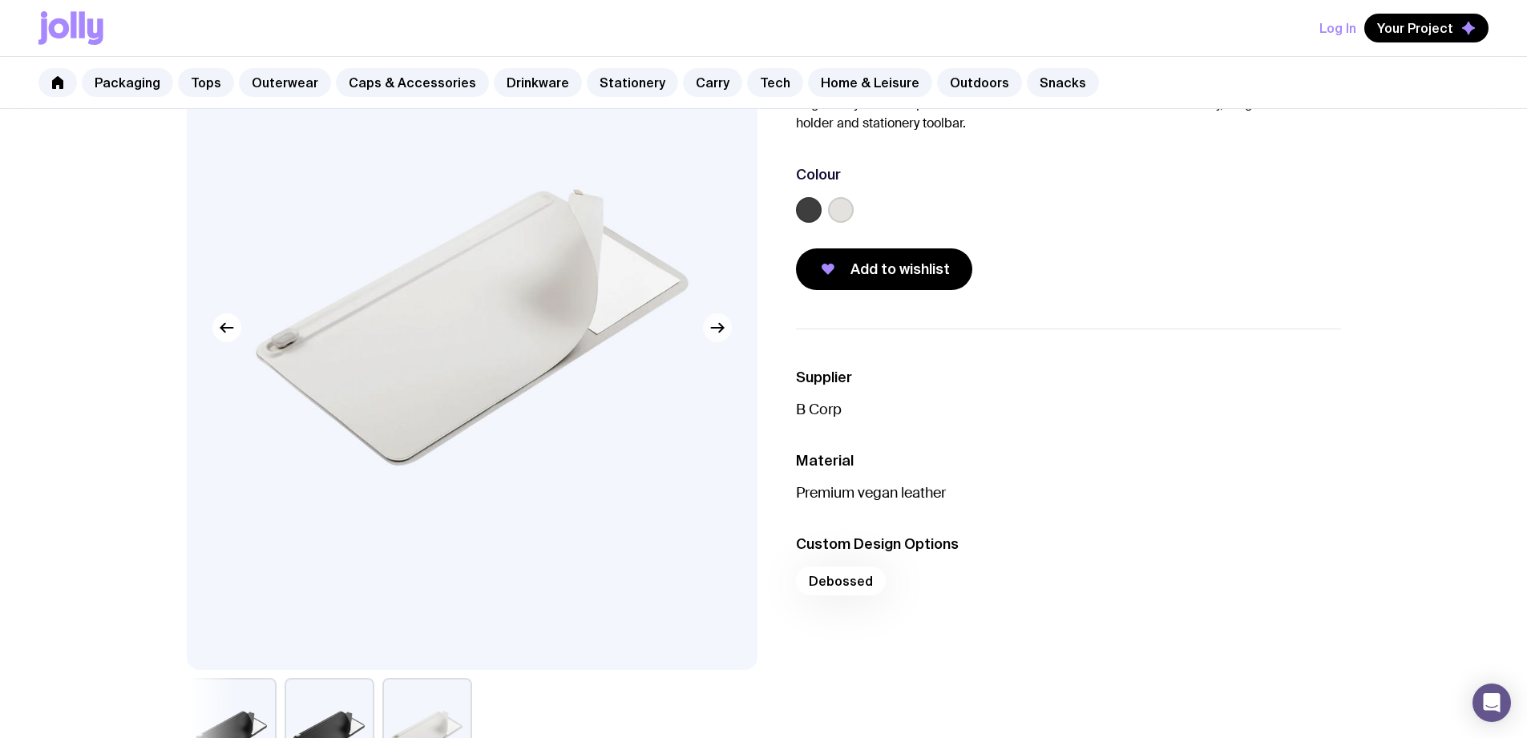
click at [728, 334] on button "button" at bounding box center [717, 327] width 29 height 29
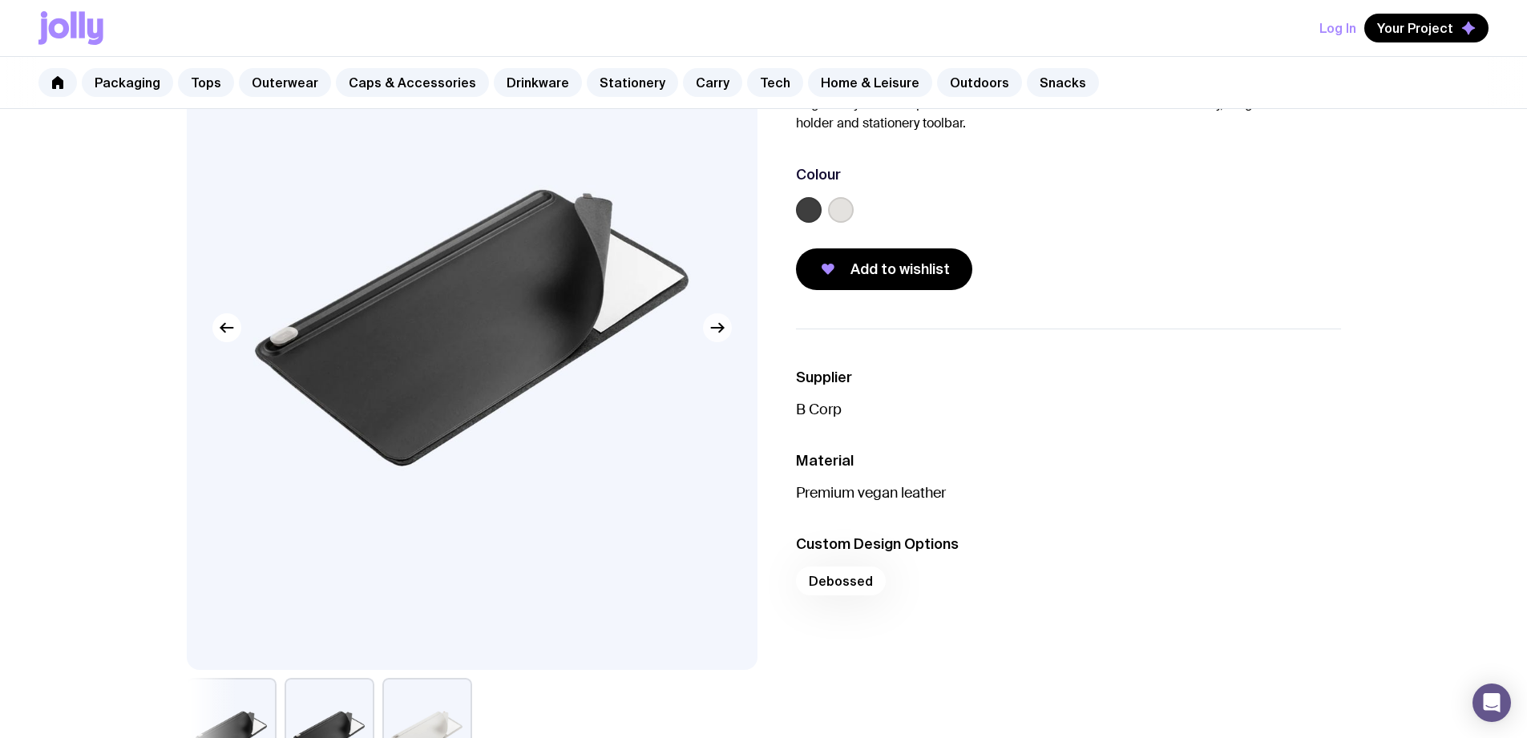
click at [722, 334] on icon "button" at bounding box center [717, 327] width 19 height 19
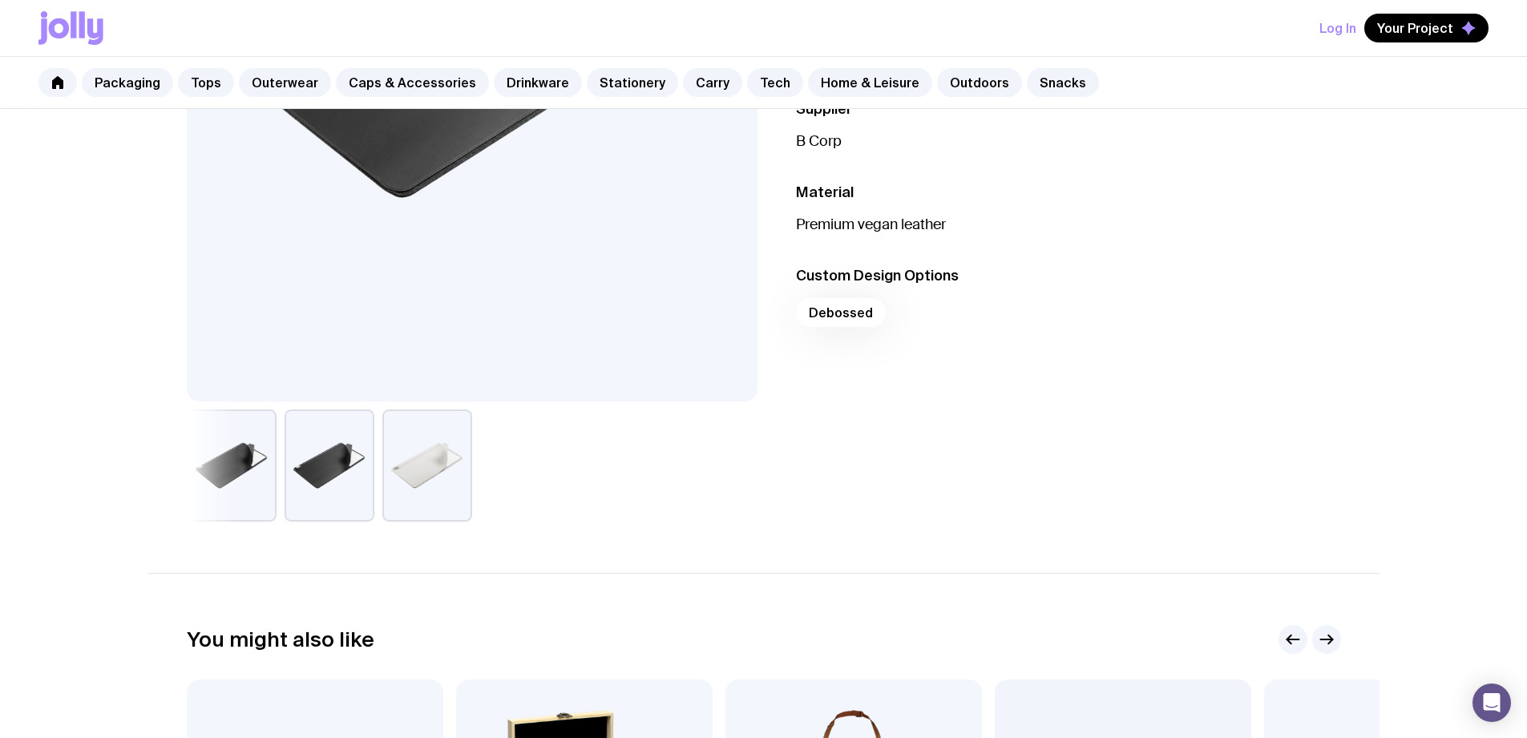
scroll to position [481, 0]
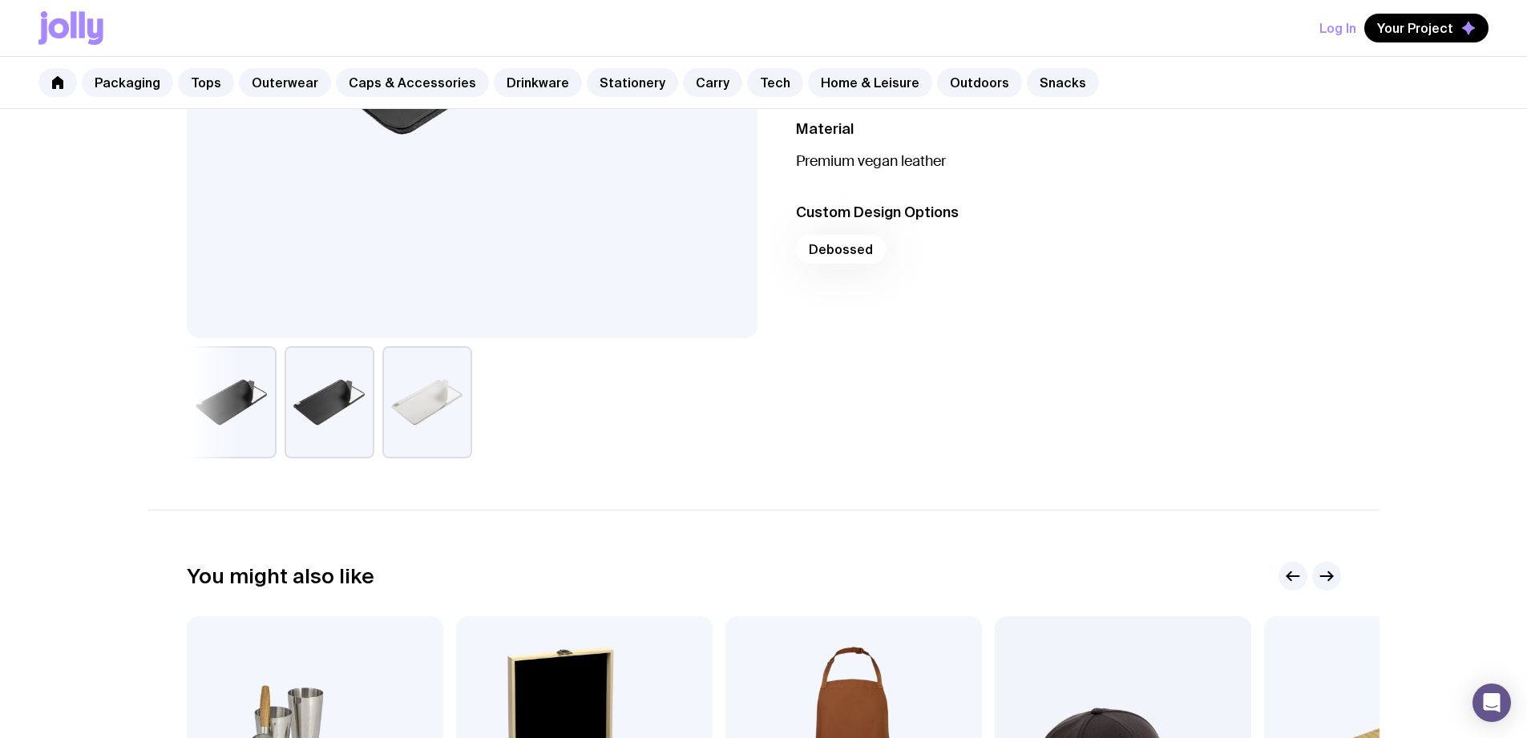
click at [316, 403] on button "button" at bounding box center [330, 402] width 90 height 112
click at [216, 409] on button "button" at bounding box center [232, 402] width 90 height 112
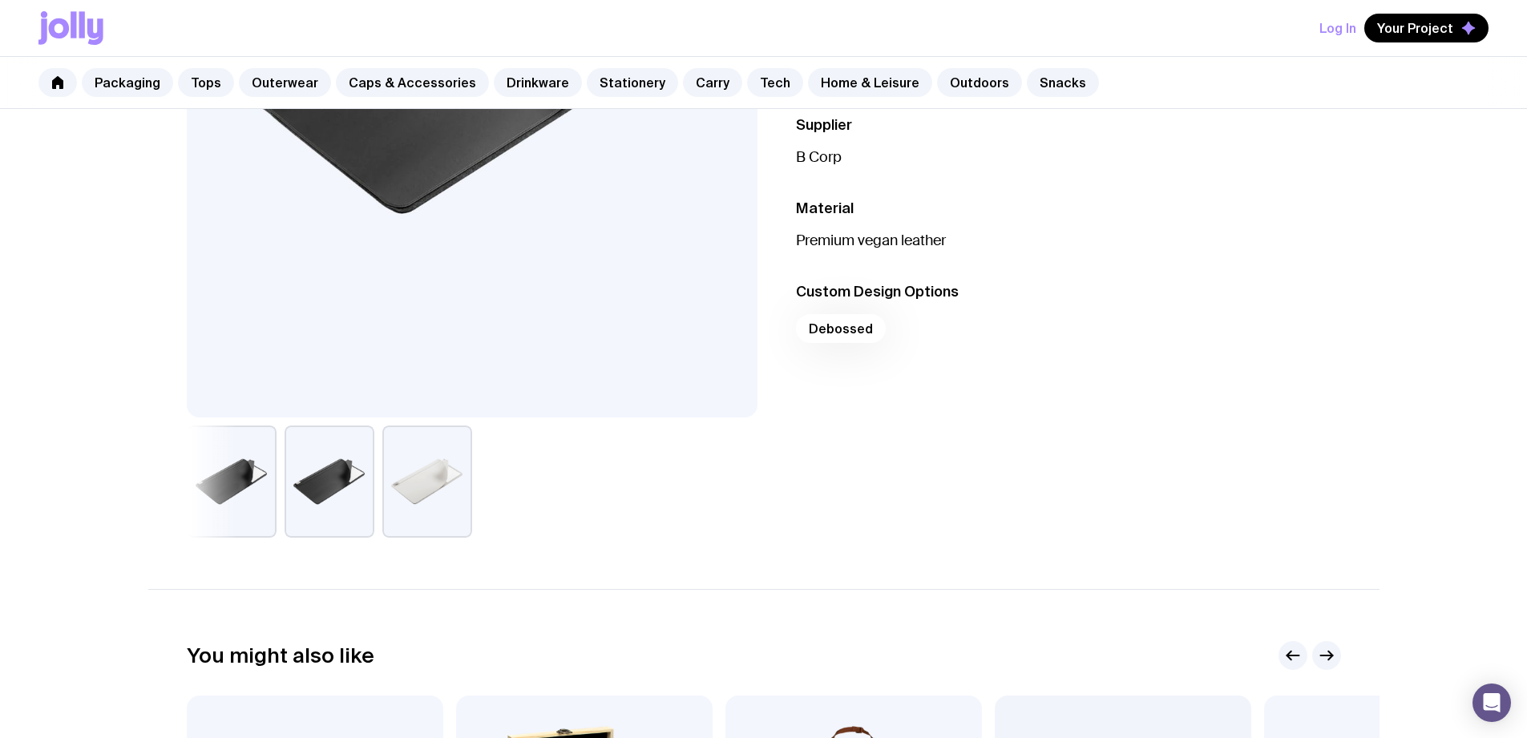
scroll to position [160, 0]
